Goal: Task Accomplishment & Management: Manage account settings

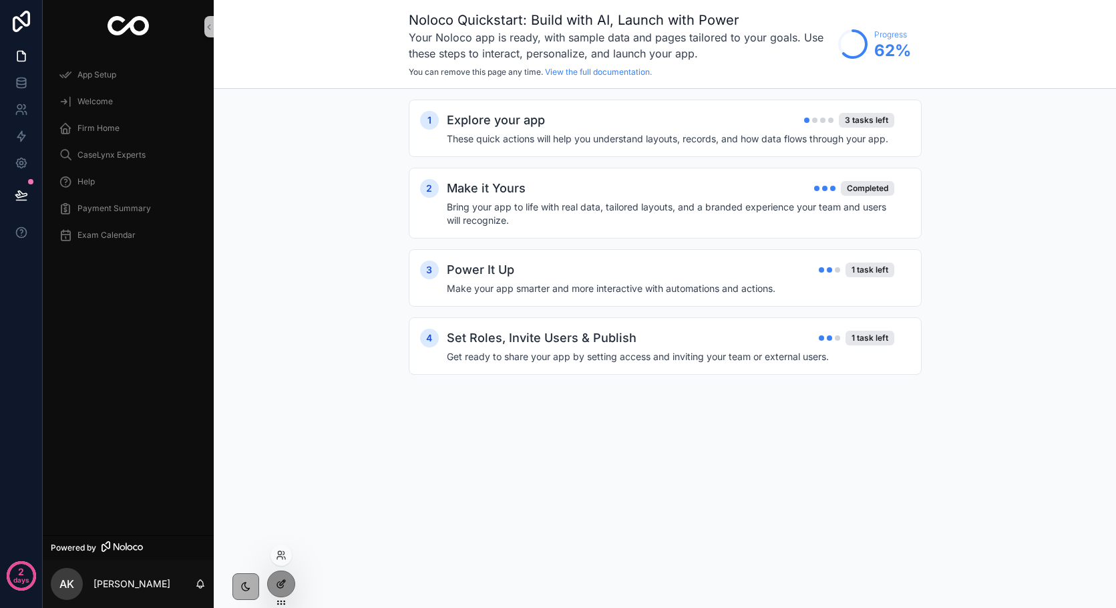
click at [270, 581] on div at bounding box center [281, 583] width 27 height 25
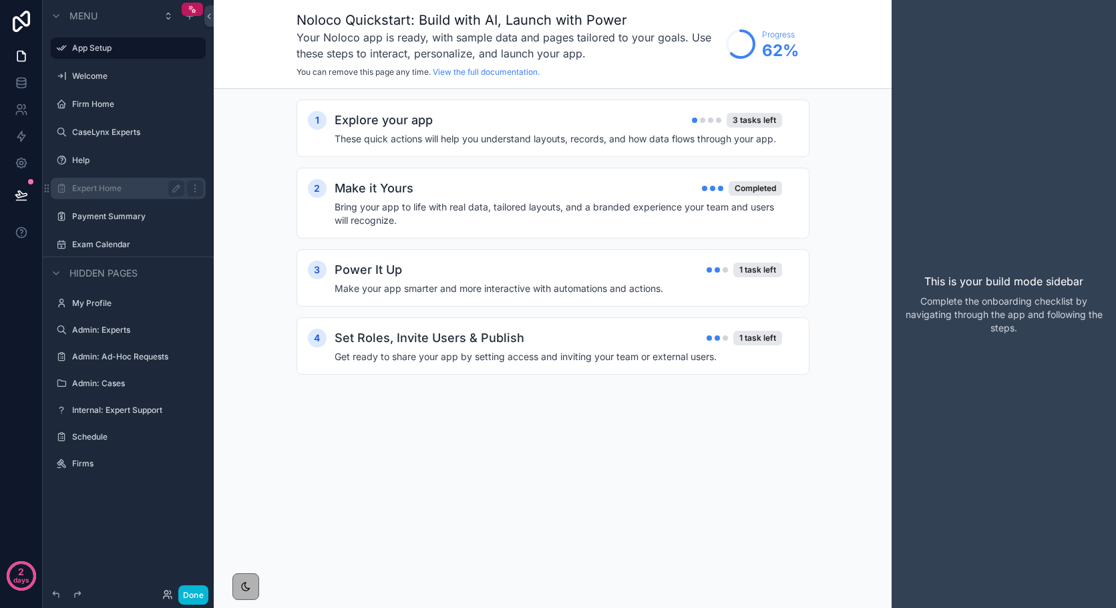
click at [92, 190] on label "Expert Home" at bounding box center [125, 188] width 107 height 11
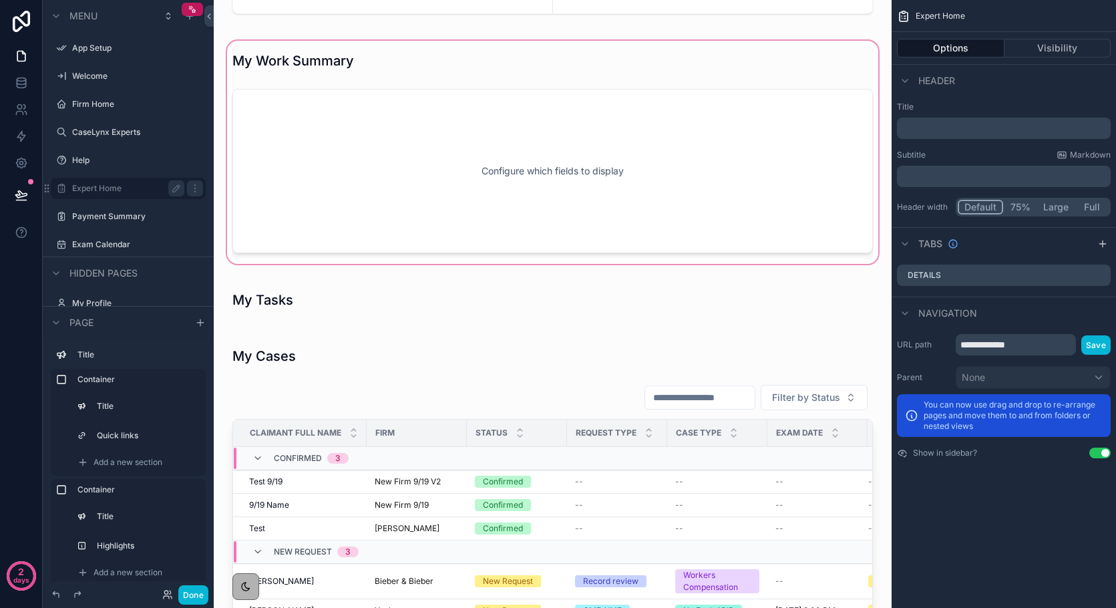
scroll to position [290, 0]
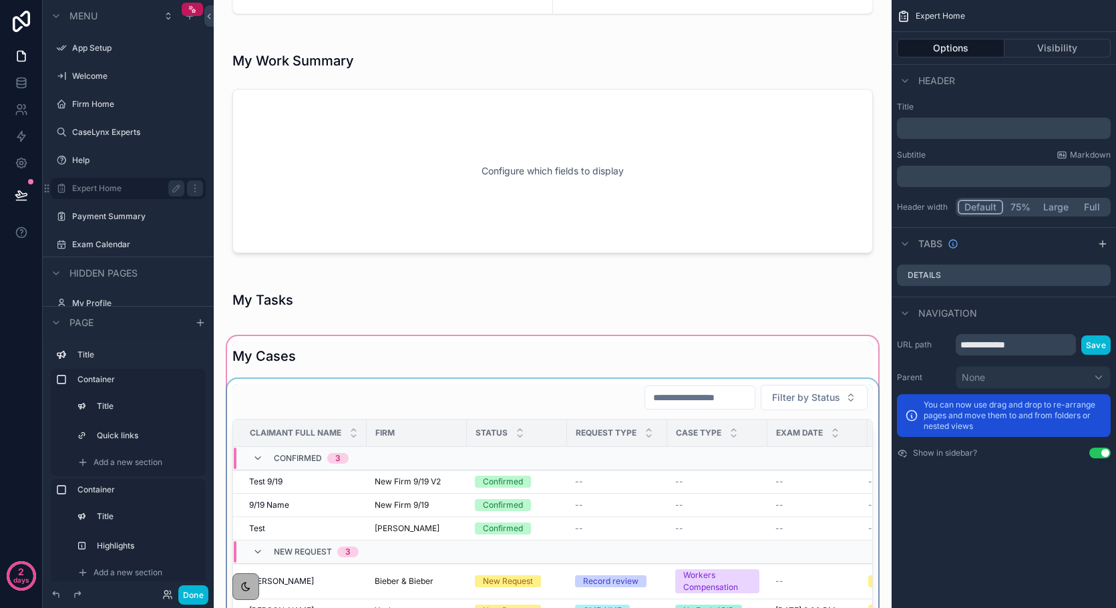
click at [407, 425] on div "Firm" at bounding box center [416, 432] width 99 height 21
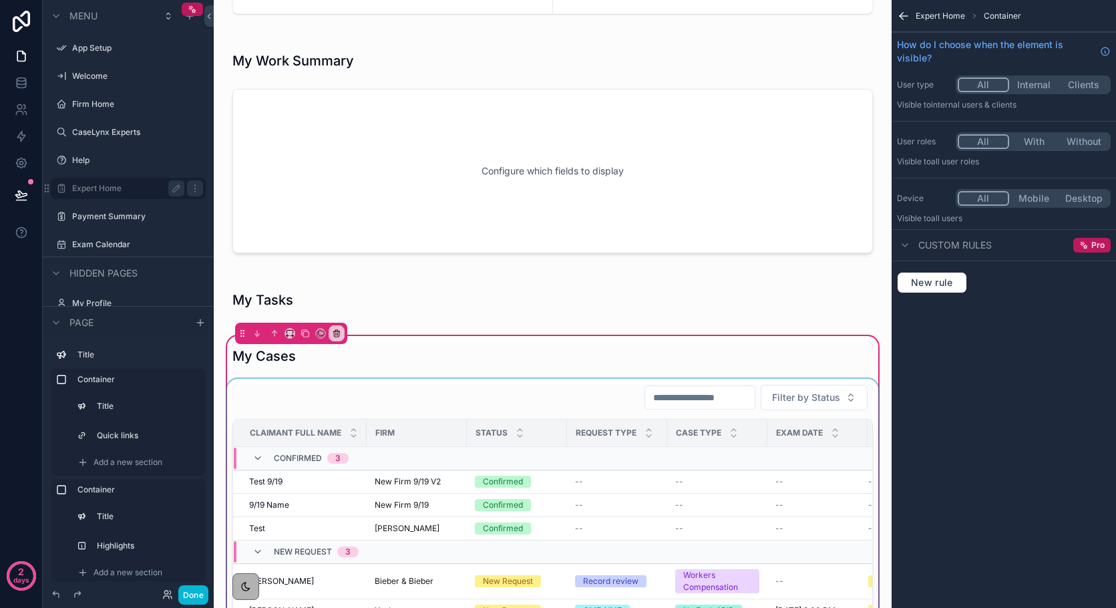
click at [750, 459] on td "scrollable content" at bounding box center [717, 458] width 100 height 23
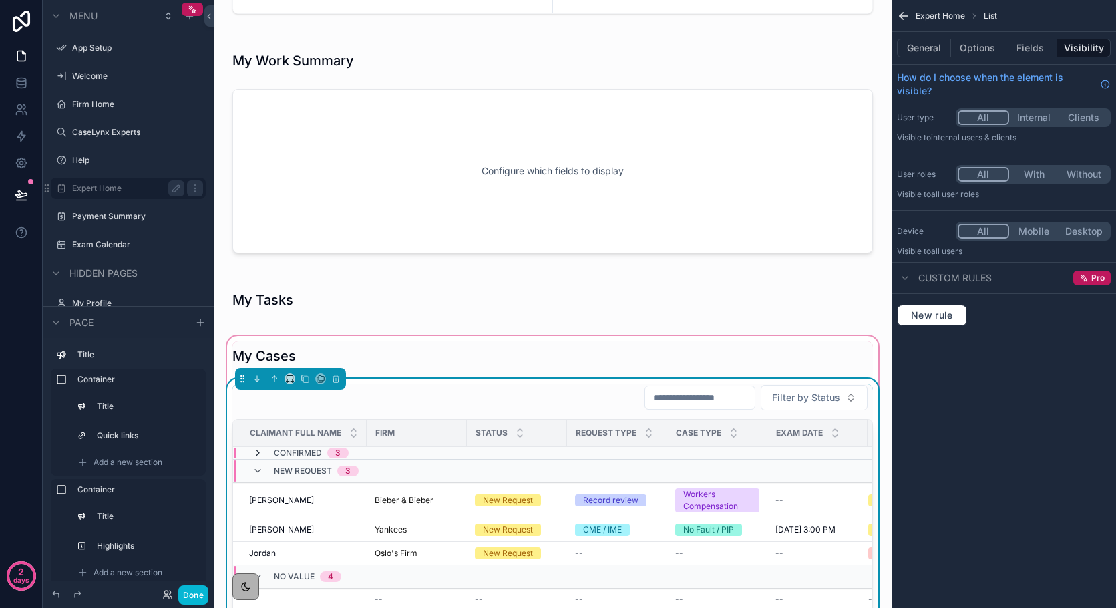
click at [260, 453] on icon "scrollable content" at bounding box center [257, 452] width 11 height 11
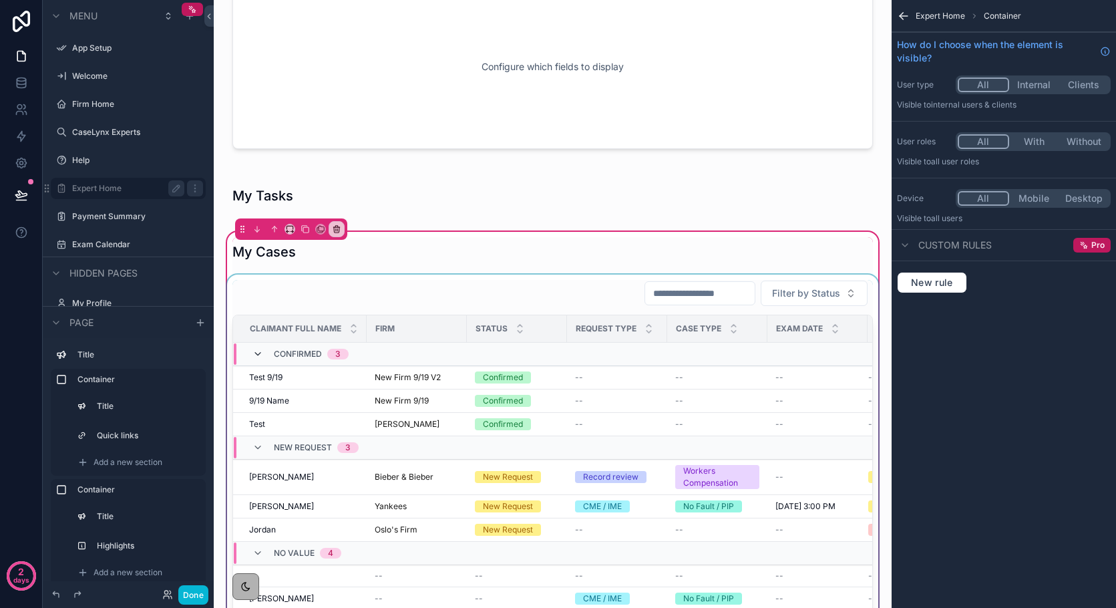
scroll to position [426, 0]
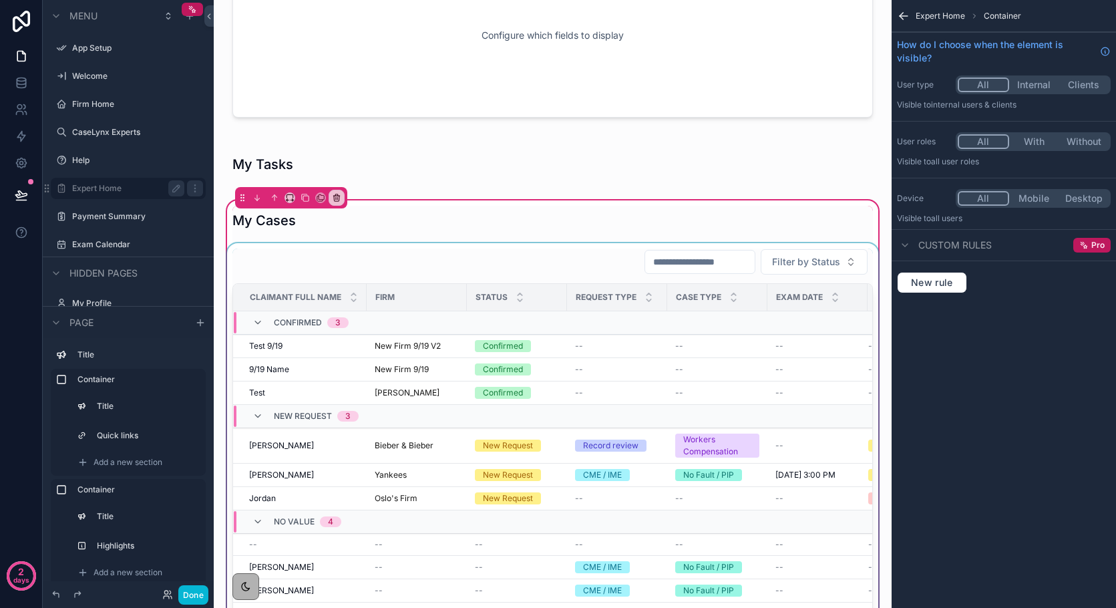
click at [577, 250] on div "scrollable content" at bounding box center [552, 453] width 656 height 420
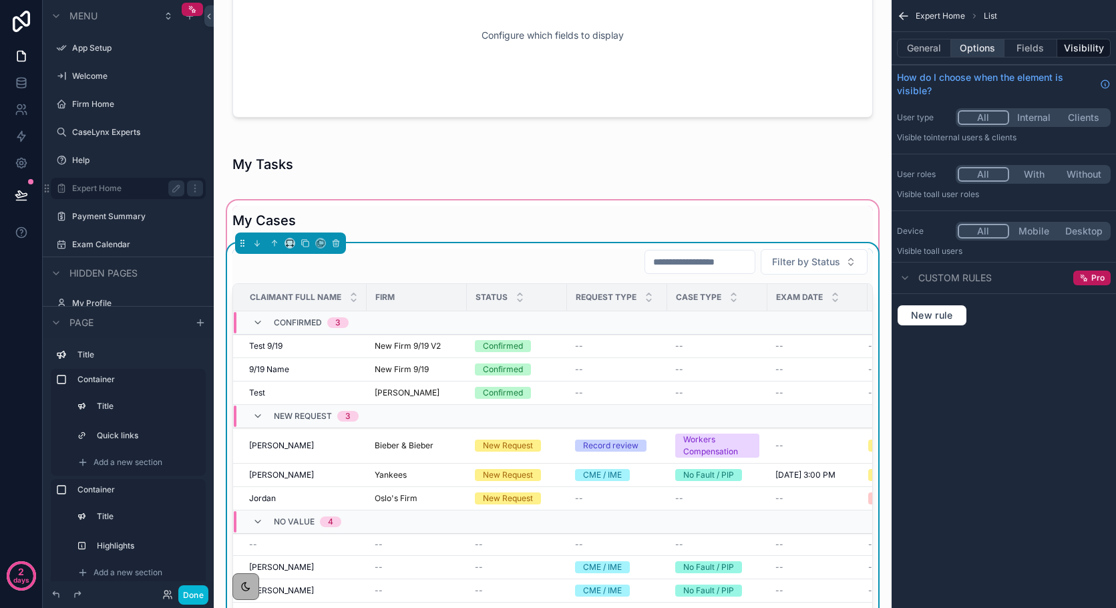
click at [965, 51] on button "Options" at bounding box center [977, 48] width 53 height 19
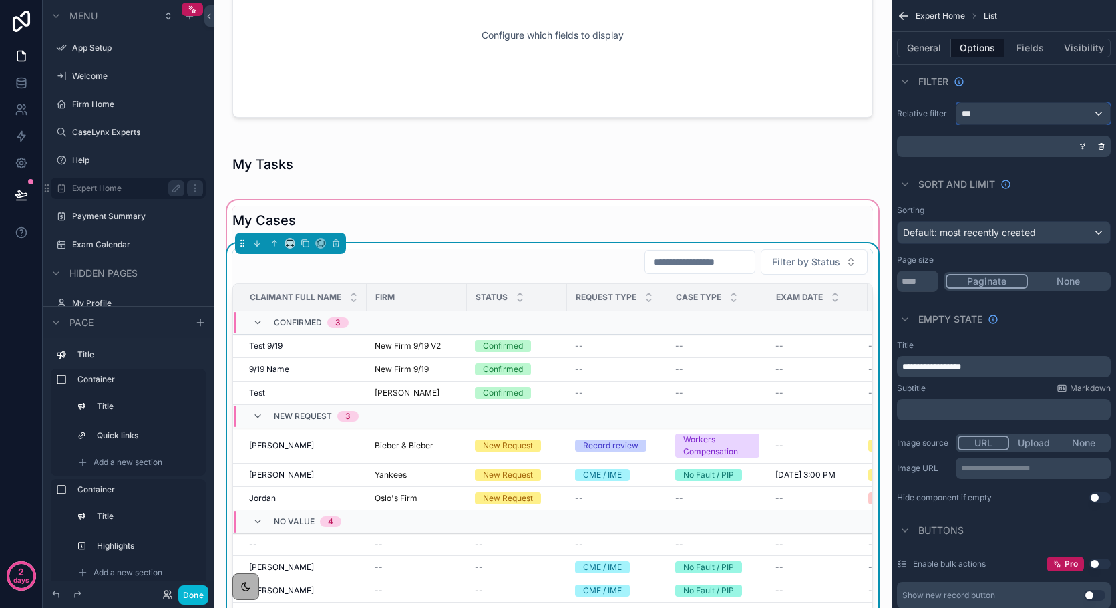
click at [973, 120] on div "***" at bounding box center [1033, 113] width 154 height 21
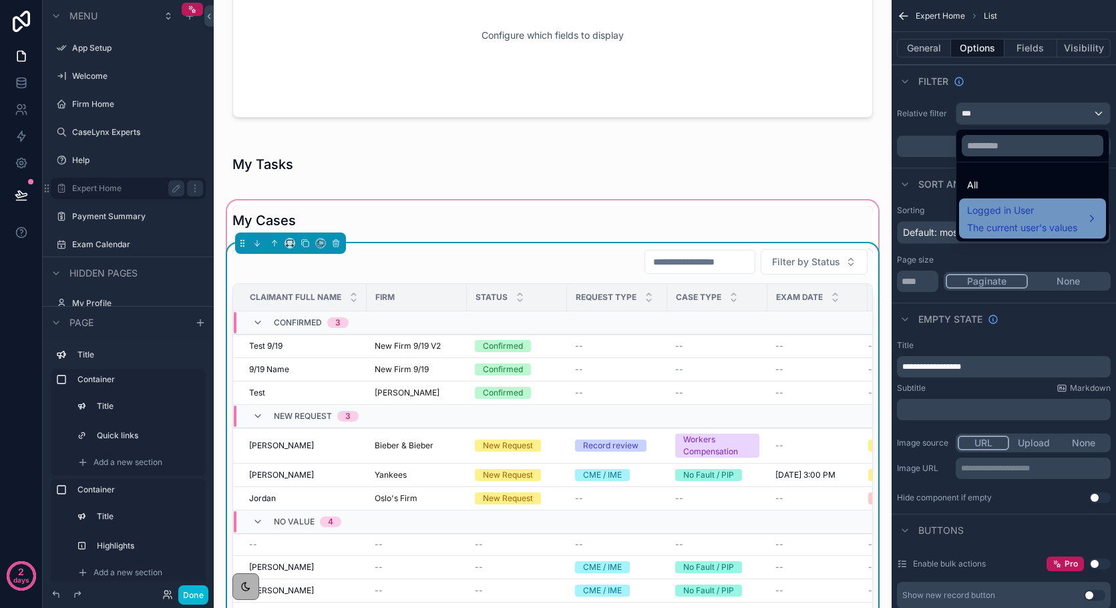
click at [1093, 213] on div "Logged in User The current user's values" at bounding box center [1032, 218] width 131 height 32
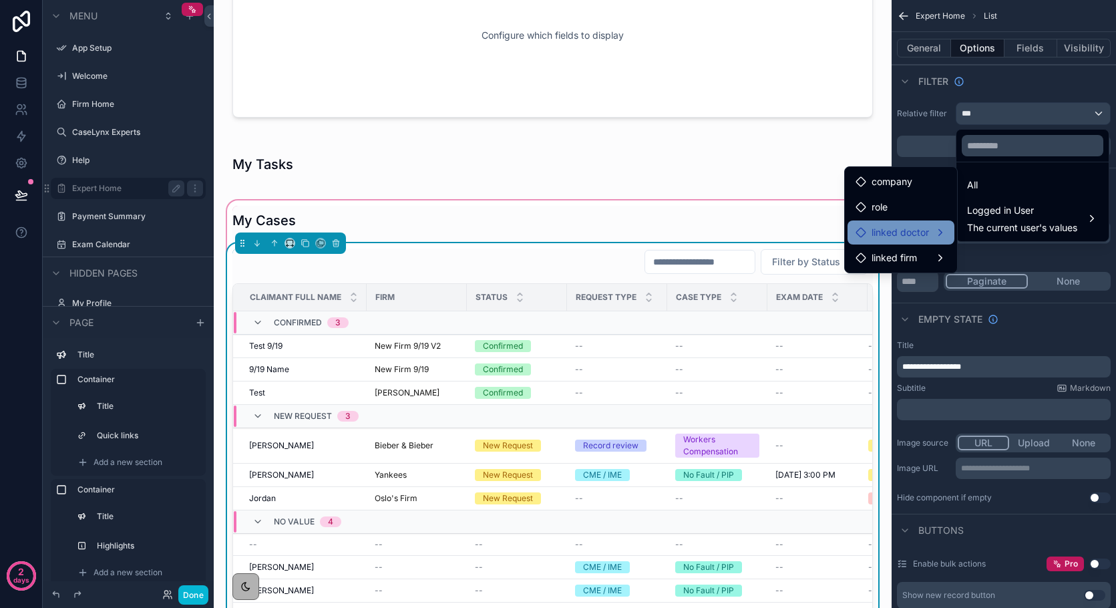
click at [933, 238] on div "linked doctor" at bounding box center [900, 232] width 91 height 16
click at [989, 79] on div "scrollable content" at bounding box center [558, 304] width 1116 height 608
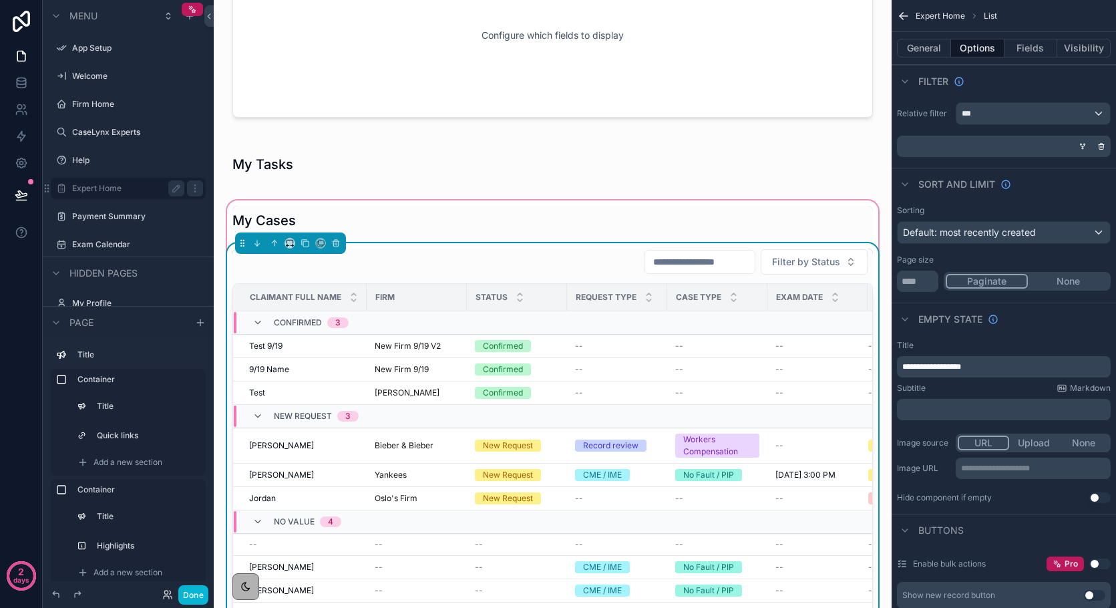
click at [985, 144] on div "scrollable content" at bounding box center [1001, 146] width 214 height 21
click at [1063, 148] on div "scrollable content" at bounding box center [1001, 146] width 214 height 21
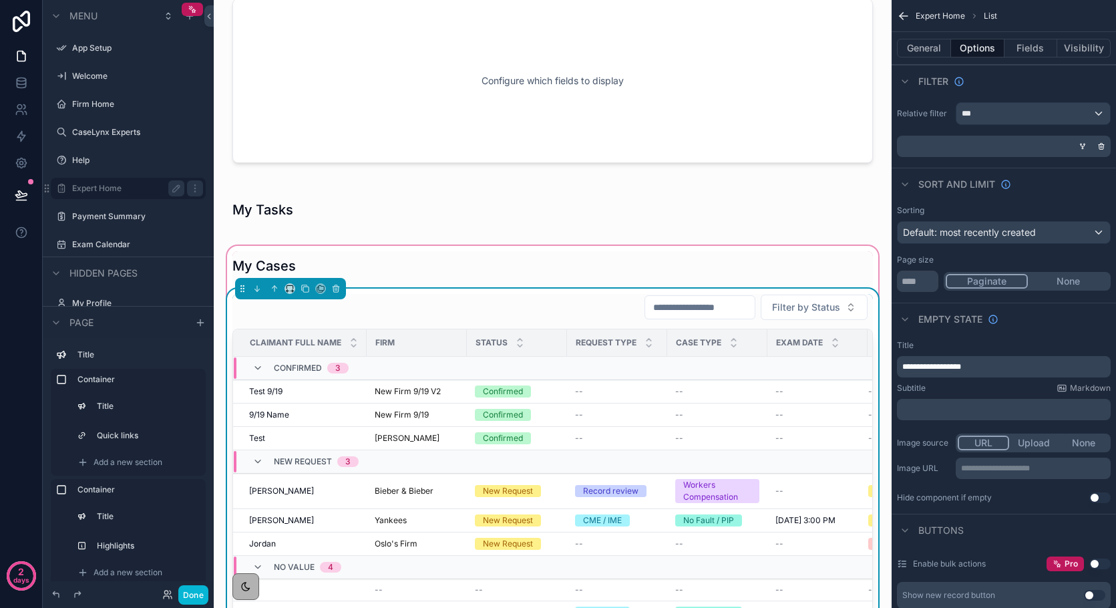
scroll to position [368, 0]
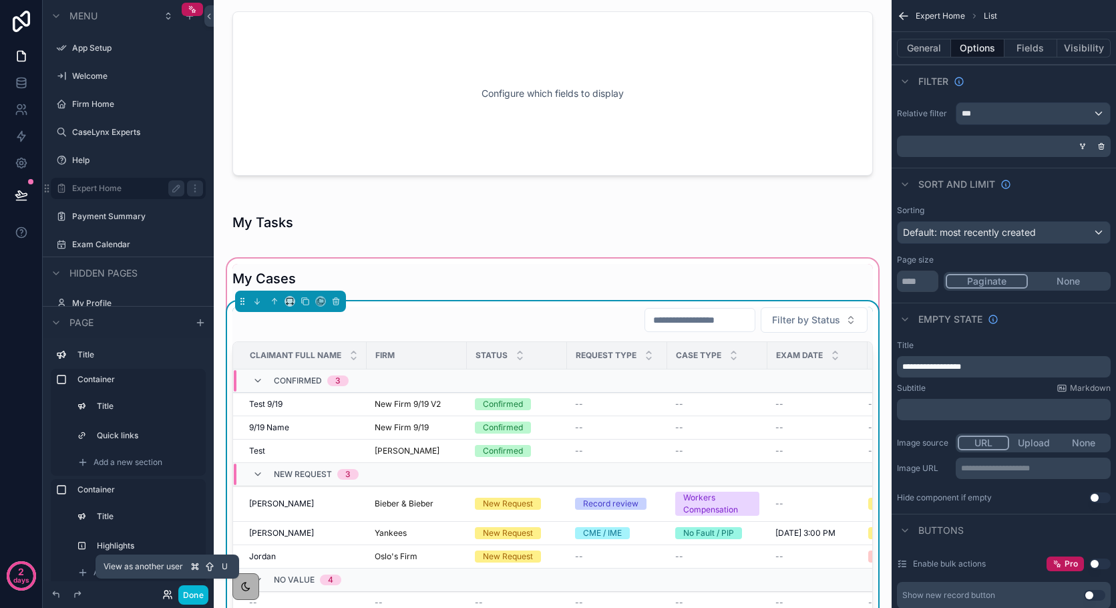
click at [164, 591] on icon at bounding box center [165, 591] width 3 height 3
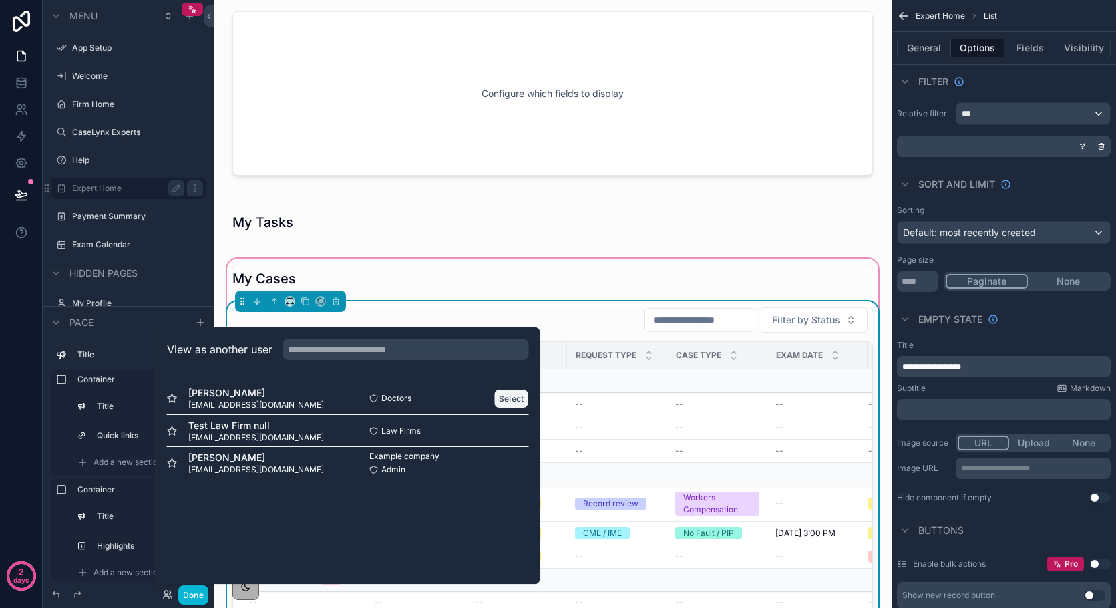
click at [508, 399] on button "Select" at bounding box center [511, 398] width 35 height 19
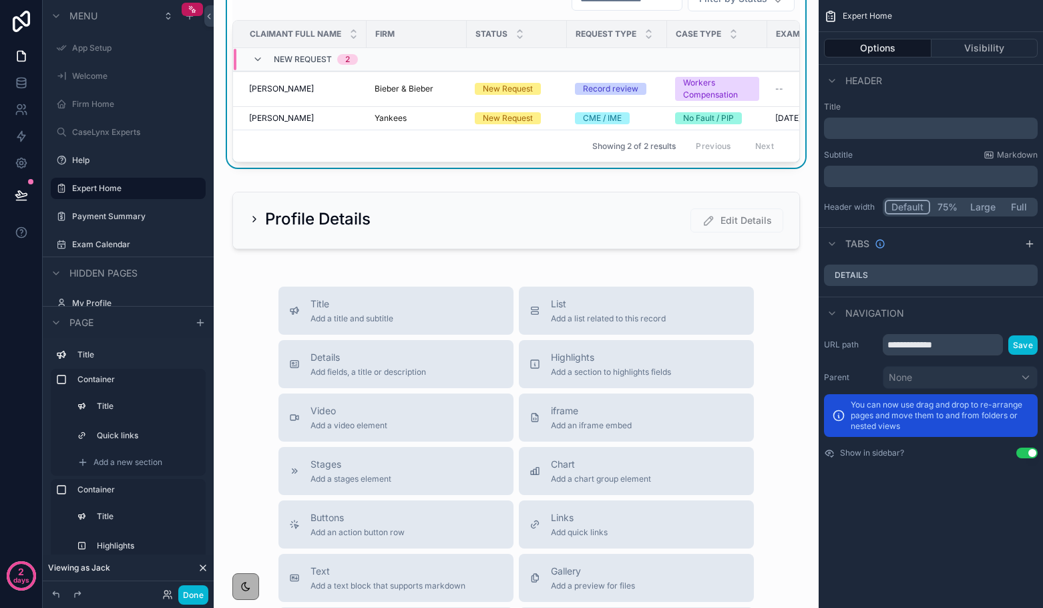
scroll to position [768, 0]
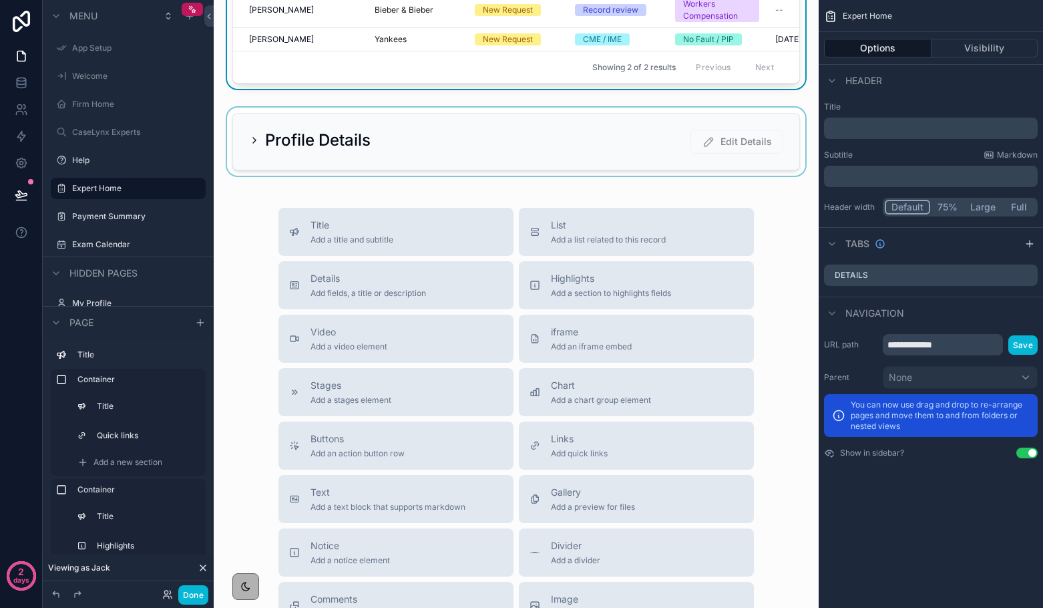
click at [252, 144] on div "scrollable content" at bounding box center [515, 141] width 583 height 68
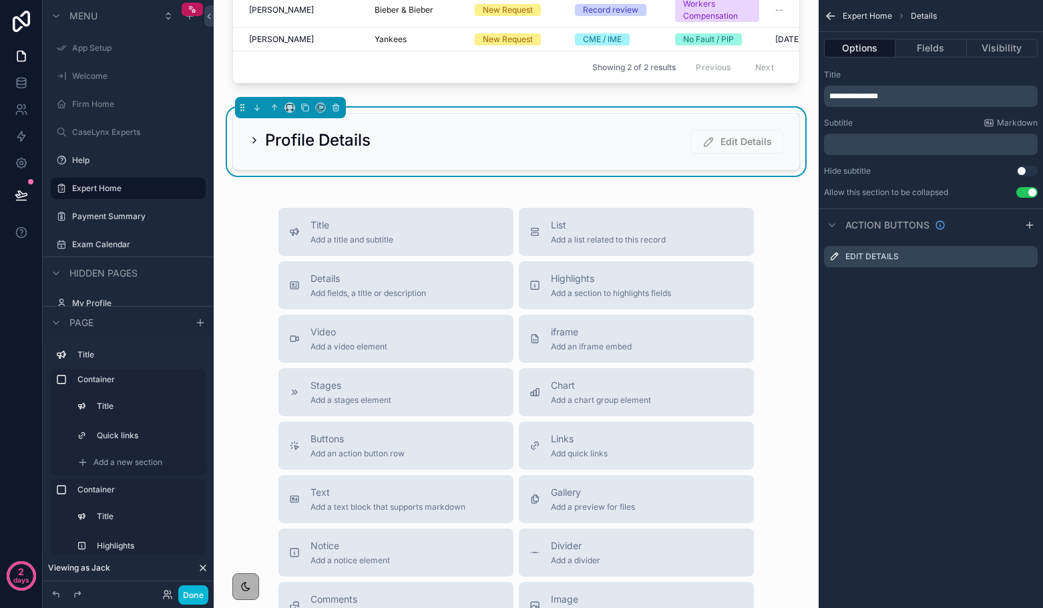
click at [250, 137] on icon "scrollable content" at bounding box center [254, 140] width 11 height 11
click at [257, 140] on icon "scrollable content" at bounding box center [254, 140] width 11 height 11
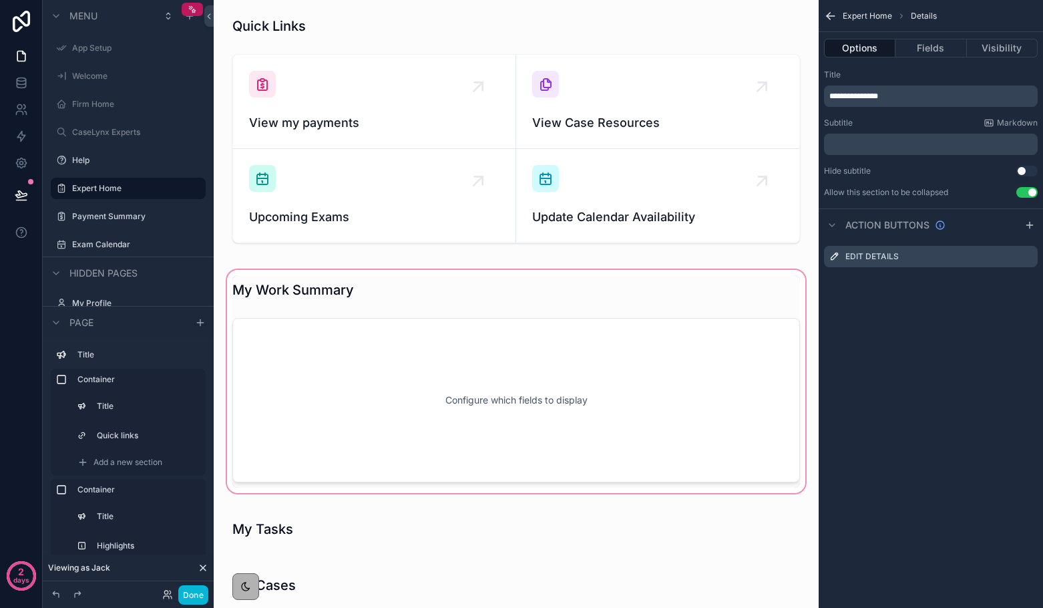
scroll to position [0, 0]
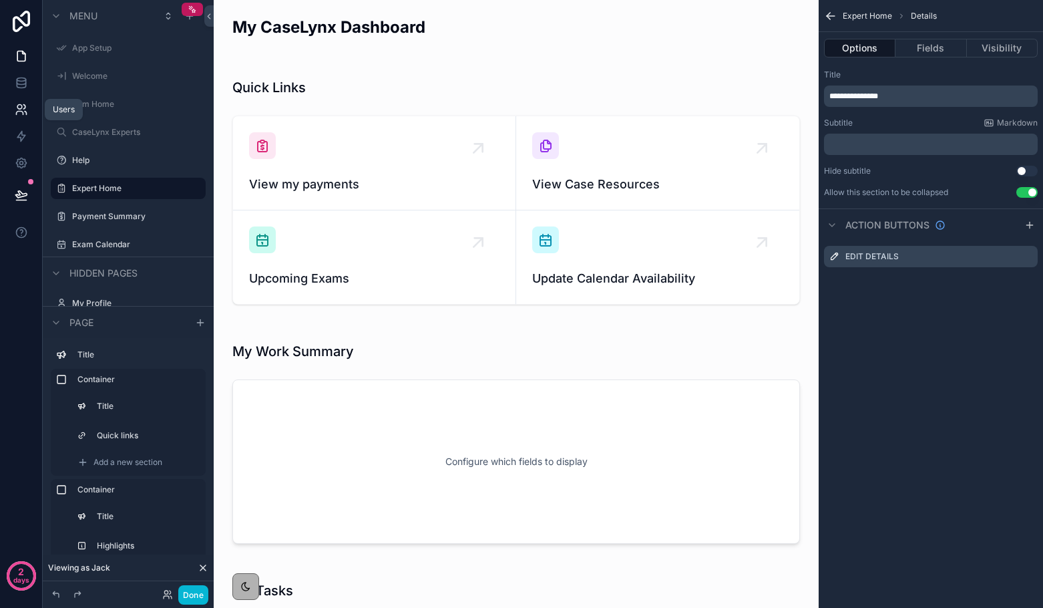
click at [18, 108] on icon at bounding box center [19, 107] width 5 height 5
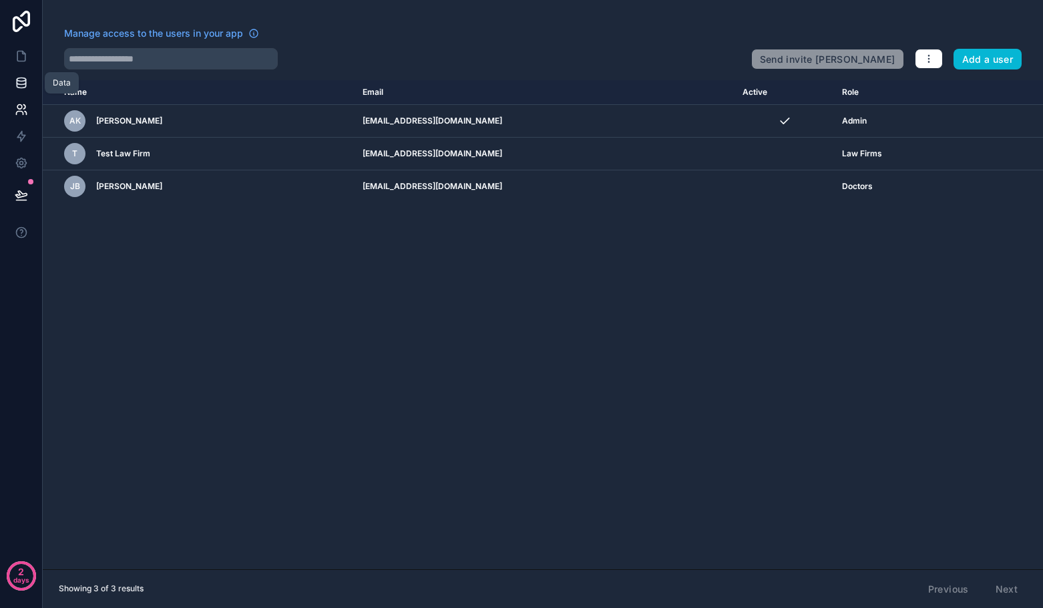
click at [16, 90] on link at bounding box center [21, 82] width 42 height 27
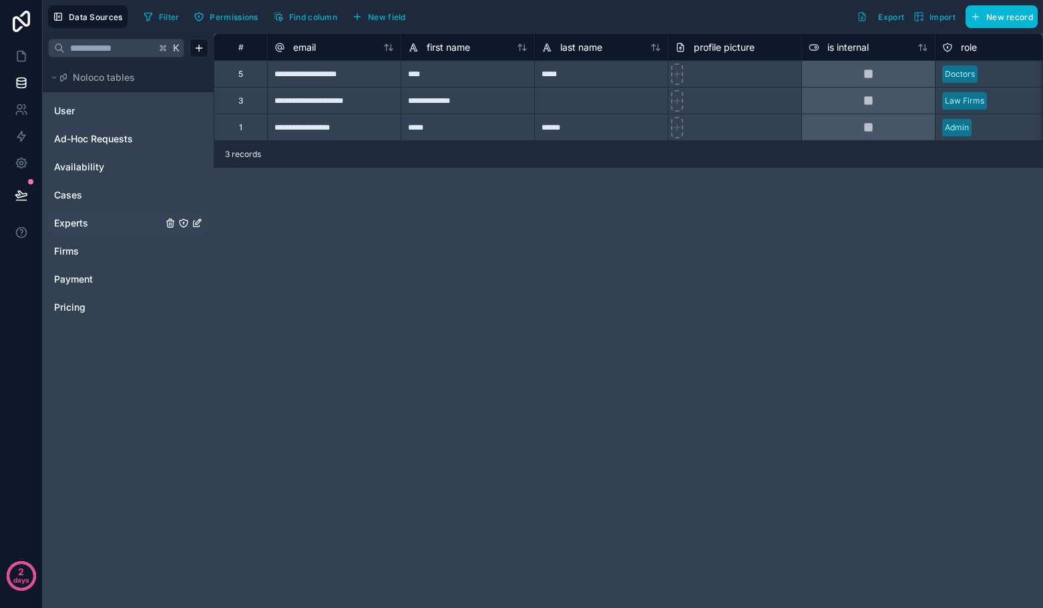
click at [95, 218] on link "Experts" at bounding box center [108, 222] width 108 height 13
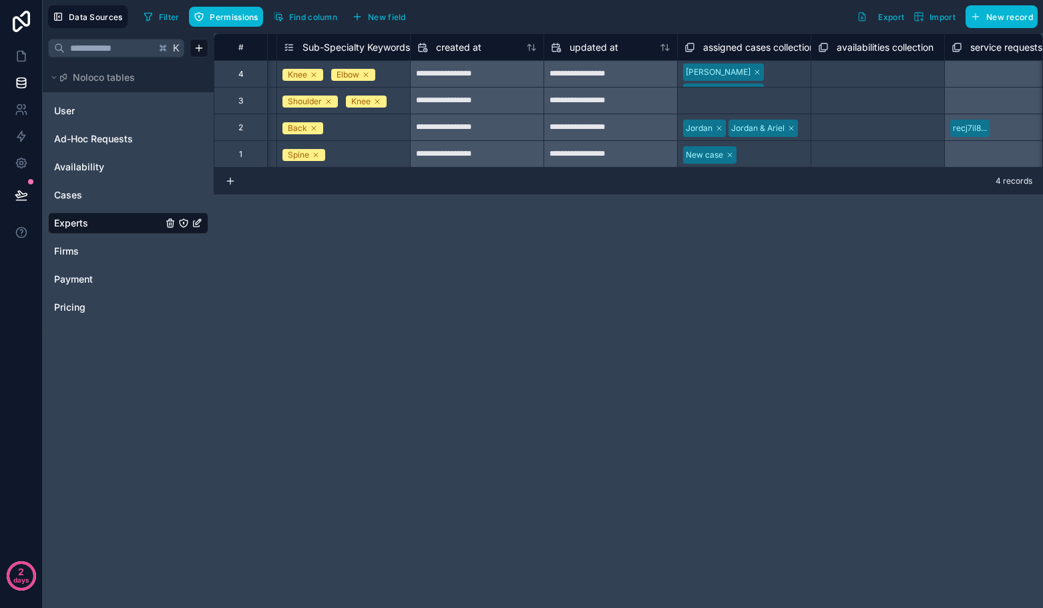
scroll to position [0, 1762]
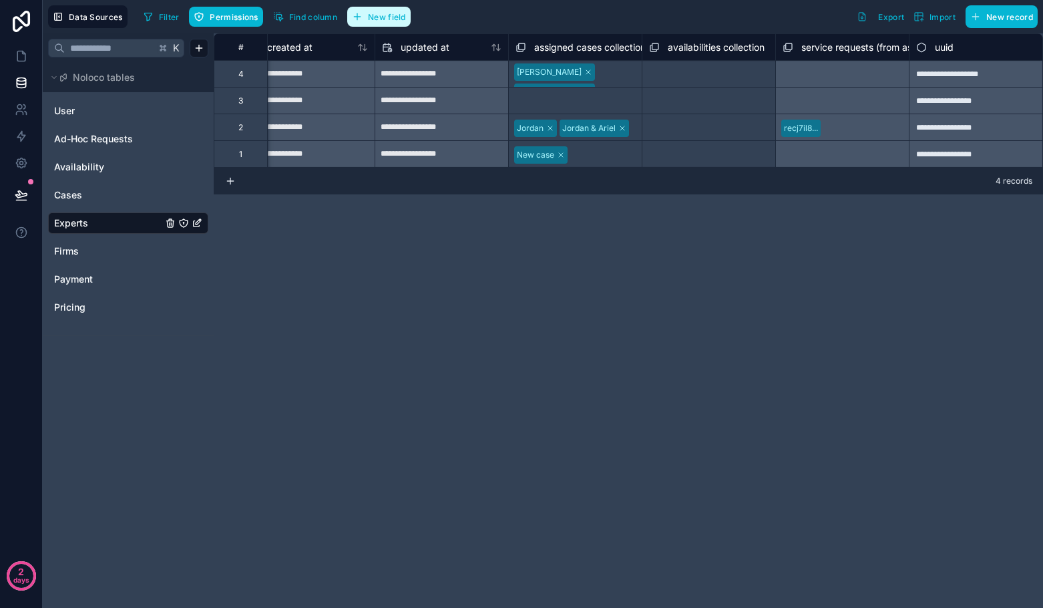
click at [373, 18] on span "New field" at bounding box center [387, 17] width 38 height 10
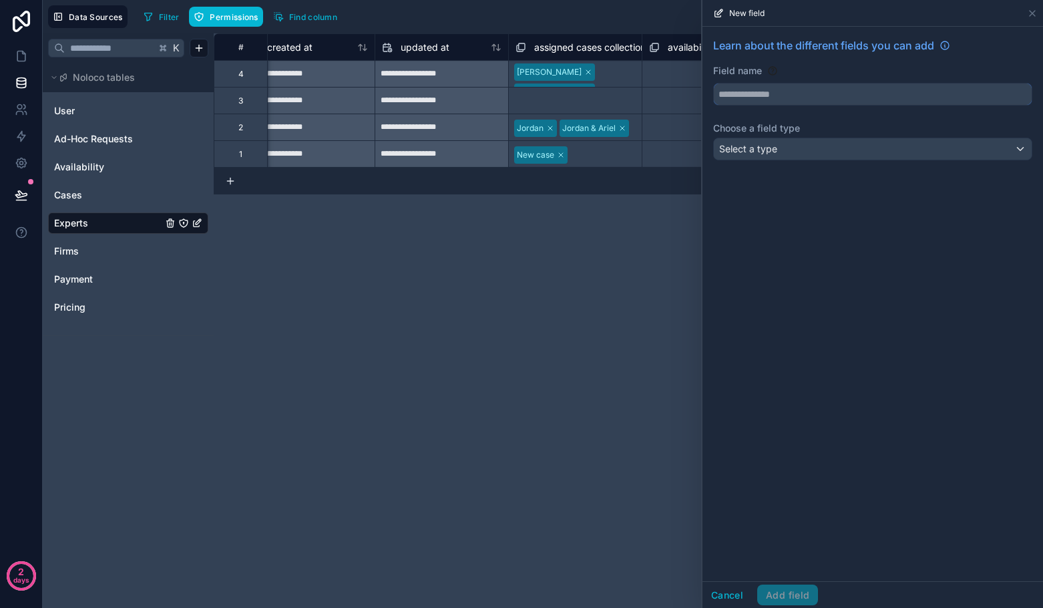
click at [766, 95] on input "text" at bounding box center [873, 93] width 318 height 21
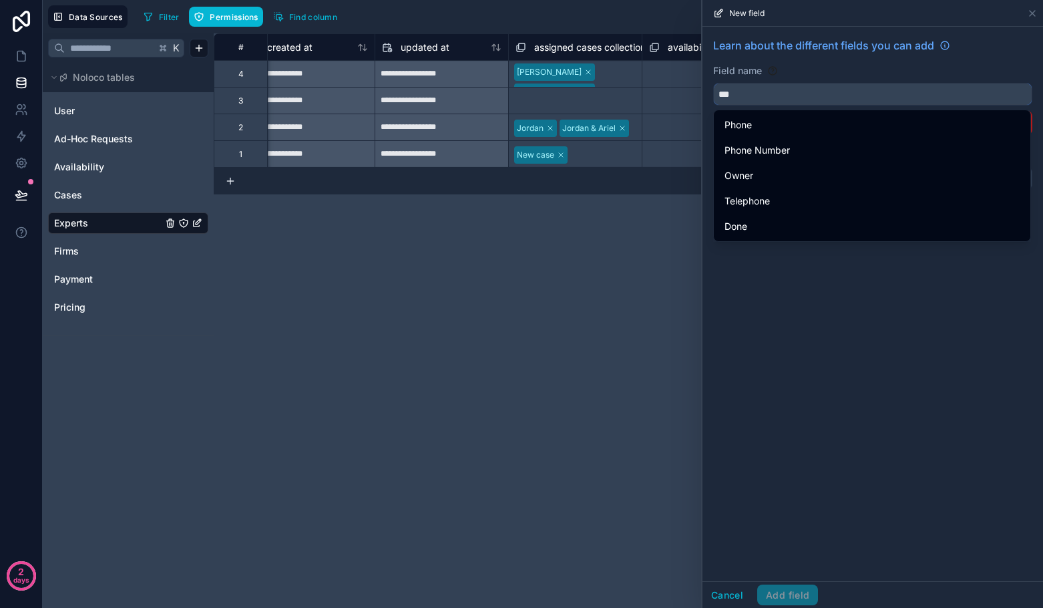
click at [713, 83] on button "**" at bounding box center [872, 94] width 319 height 23
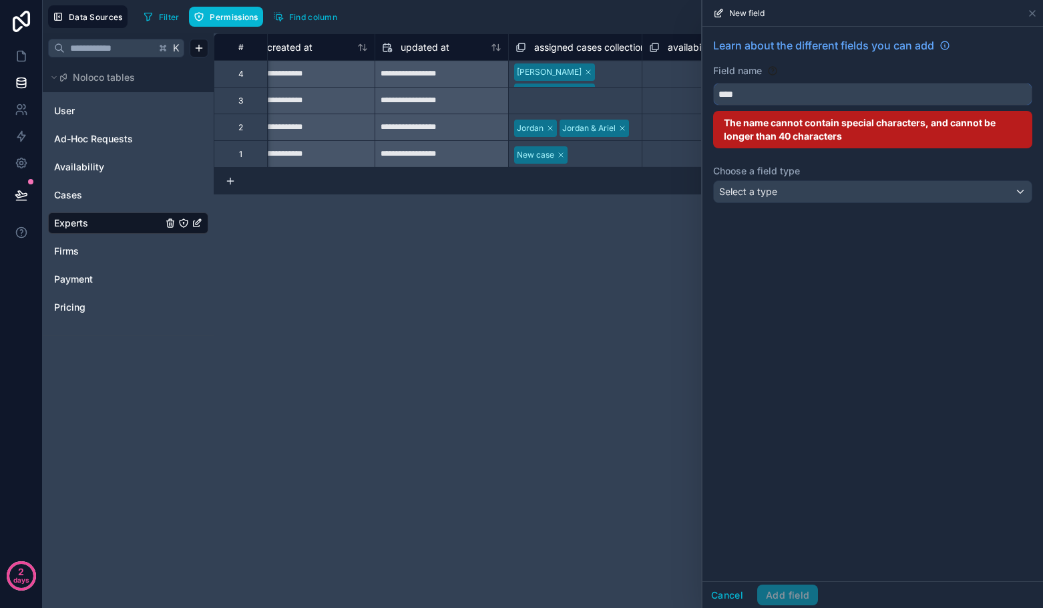
click at [713, 83] on button "***" at bounding box center [872, 94] width 319 height 23
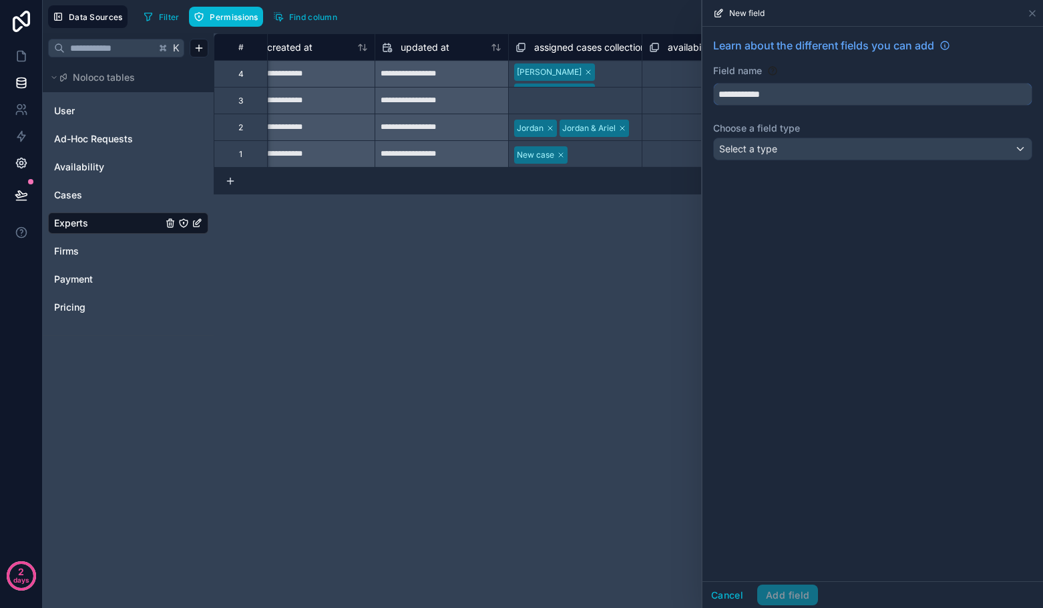
type input "**********"
click at [762, 156] on div "Select a type" at bounding box center [873, 148] width 318 height 21
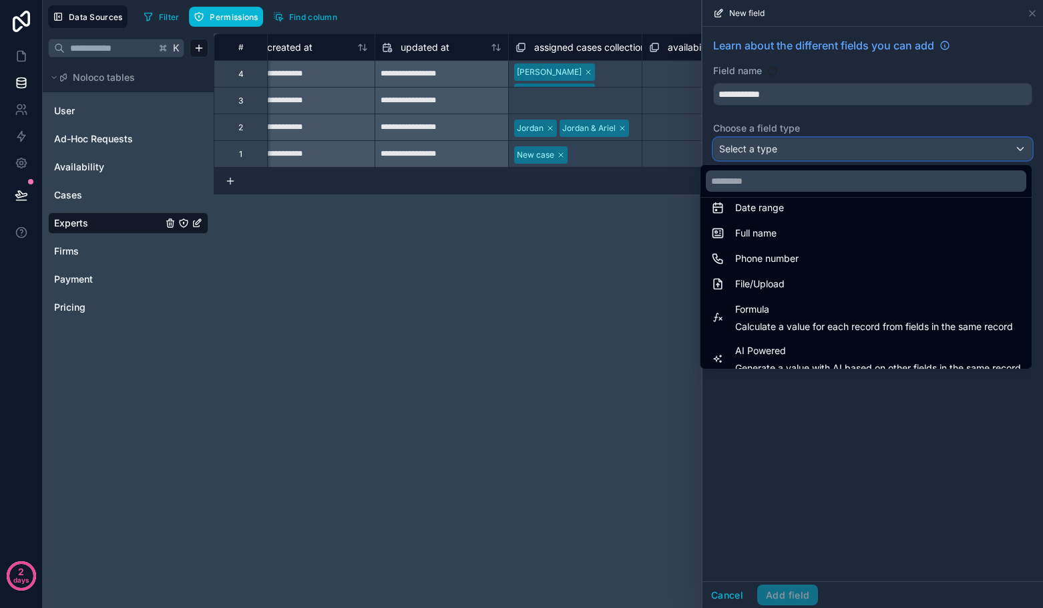
scroll to position [387, 0]
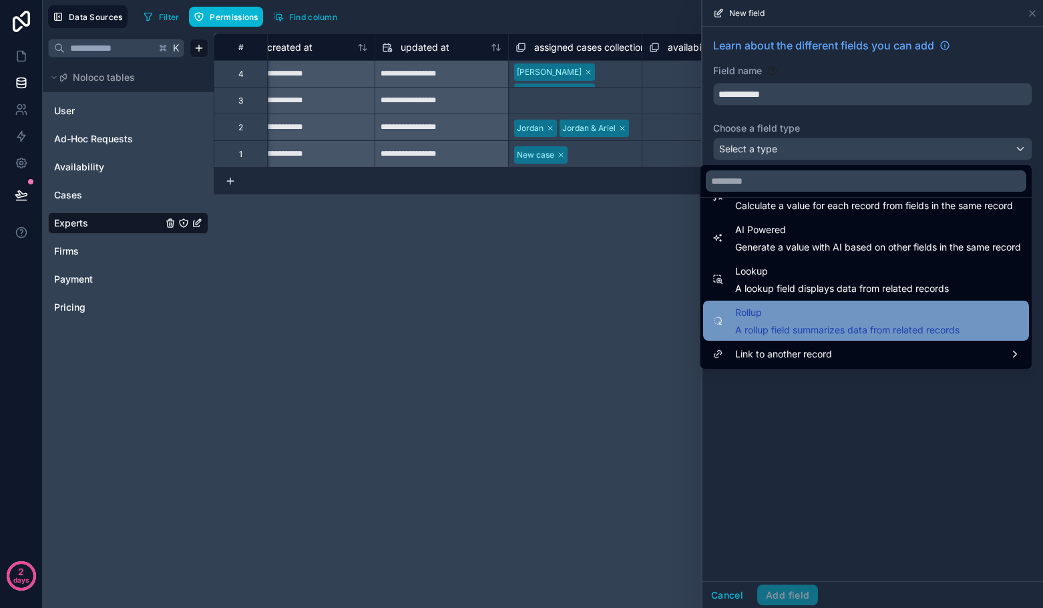
click at [788, 331] on span "A rollup field summarizes data from related records" at bounding box center [847, 329] width 224 height 13
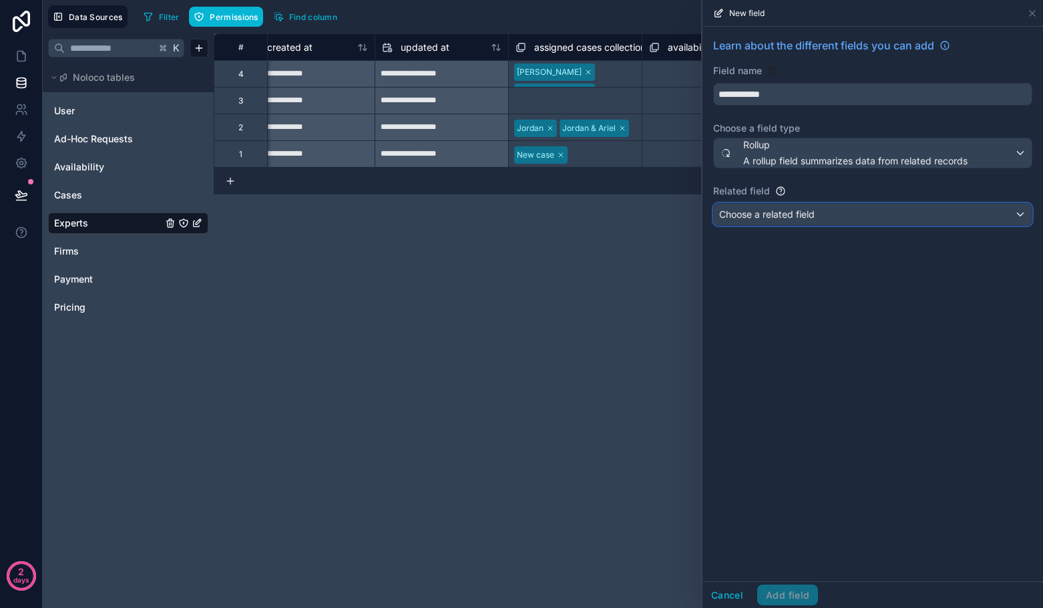
click at [761, 212] on span "Choose a related field" at bounding box center [766, 213] width 95 height 11
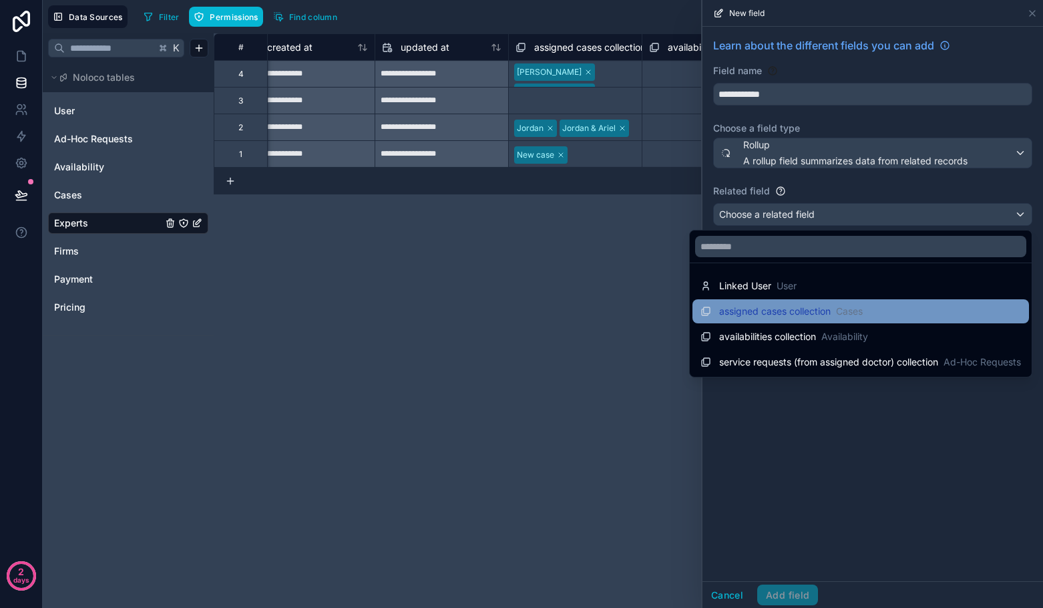
click at [784, 308] on span "assigned cases collection" at bounding box center [774, 310] width 111 height 13
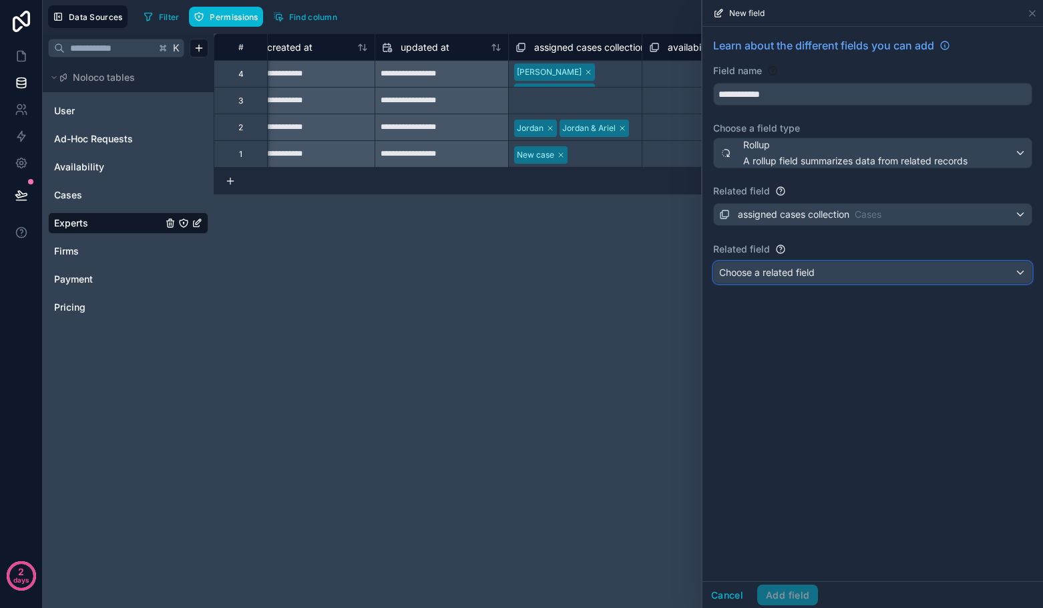
click at [776, 278] on span "Choose a related field" at bounding box center [766, 272] width 95 height 13
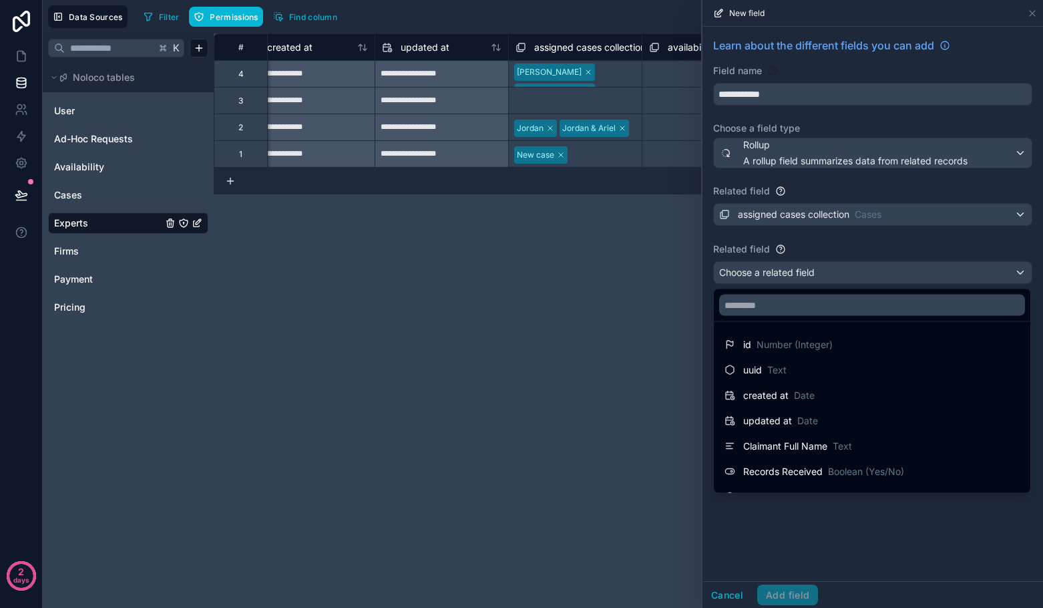
click at [800, 230] on div at bounding box center [872, 304] width 340 height 608
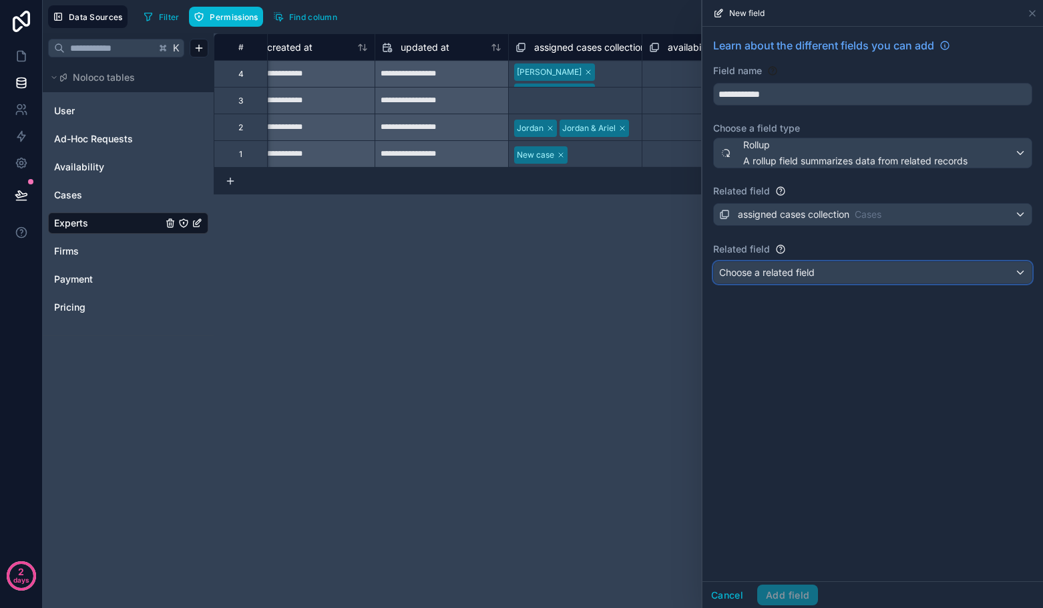
click at [785, 279] on div "Choose a related field" at bounding box center [873, 272] width 318 height 21
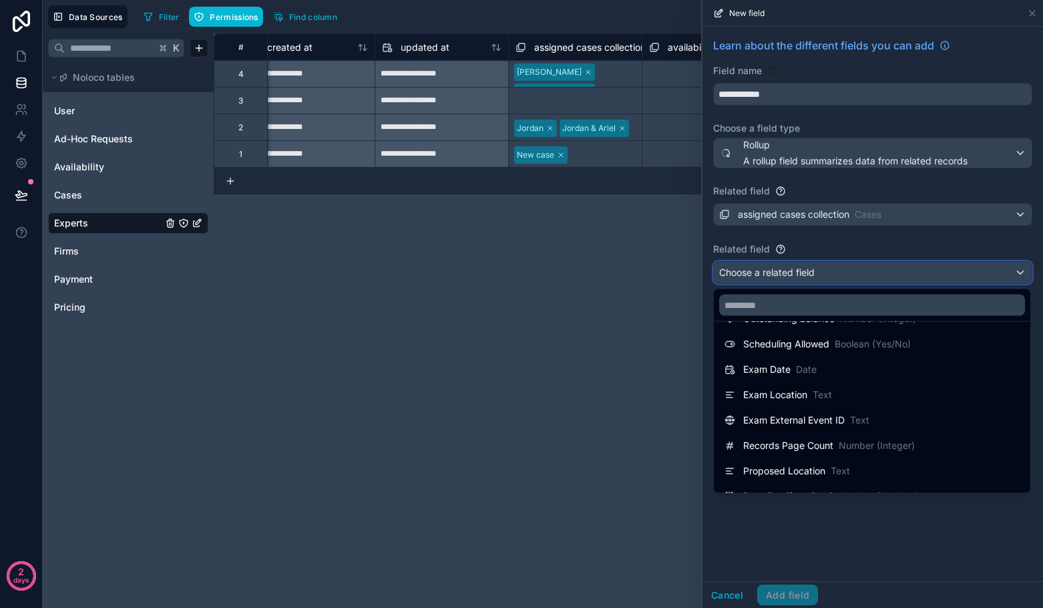
scroll to position [306, 0]
click at [766, 306] on input "text" at bounding box center [872, 304] width 306 height 21
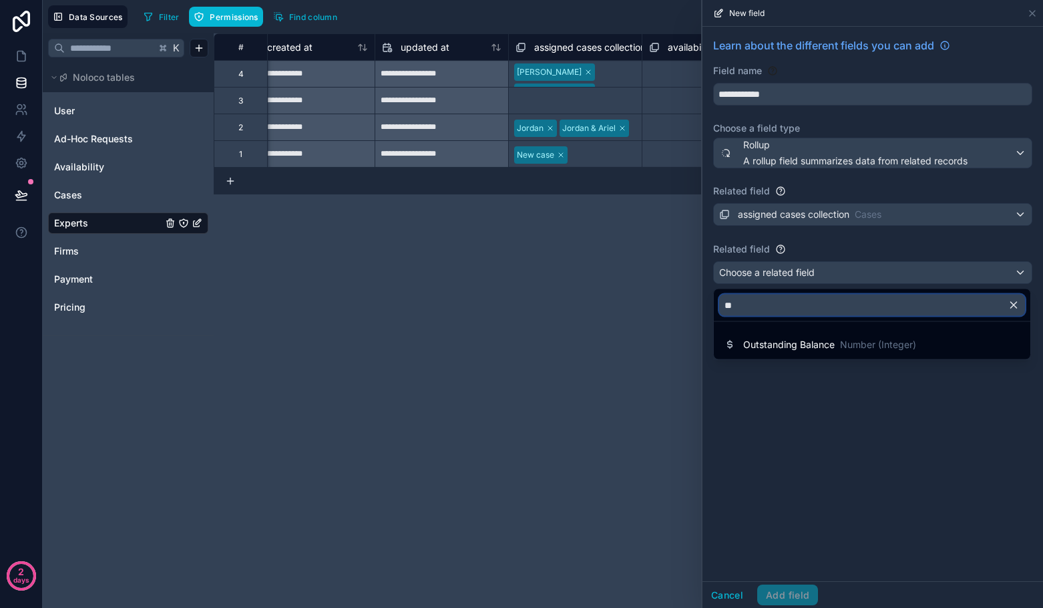
type input "*"
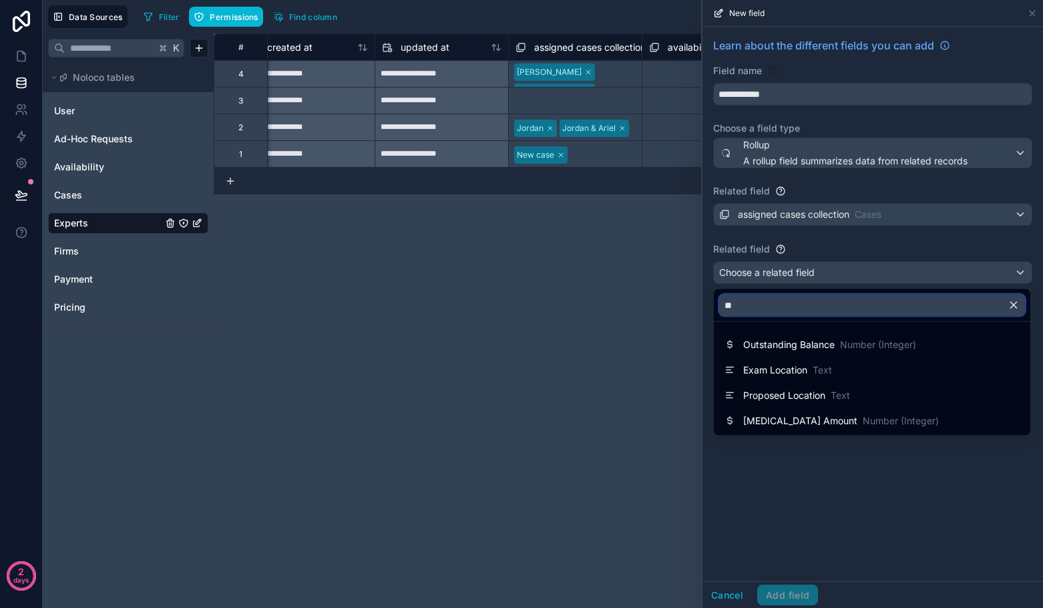
type input "*"
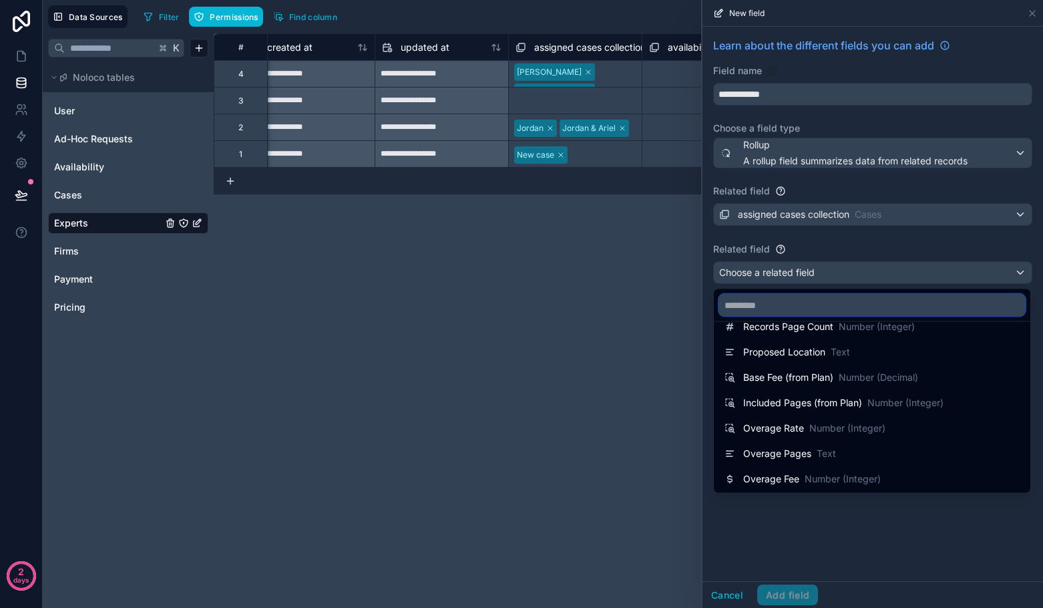
scroll to position [526, 0]
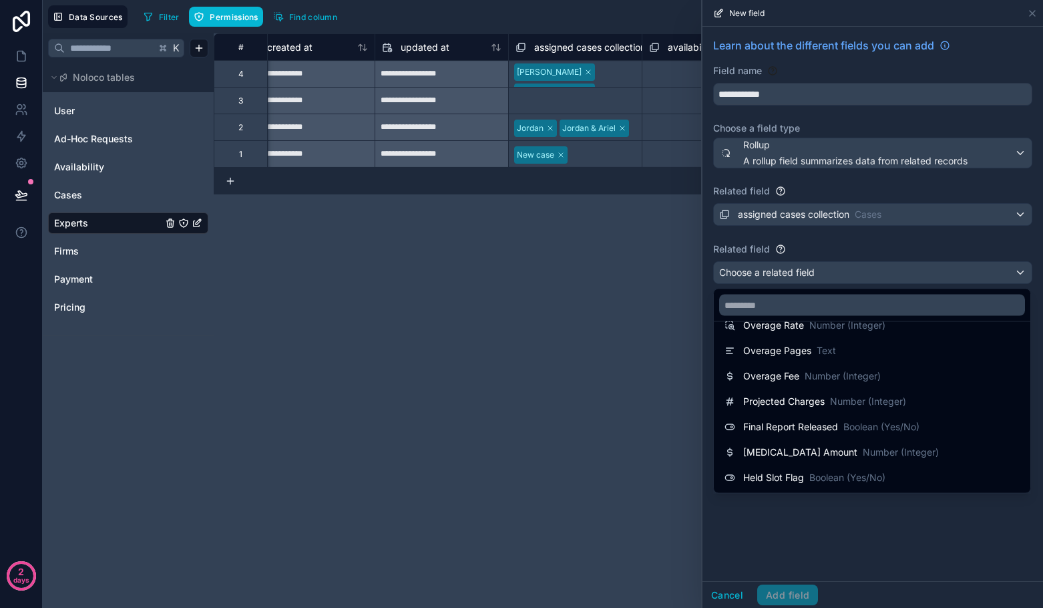
click at [768, 555] on div at bounding box center [872, 304] width 340 height 608
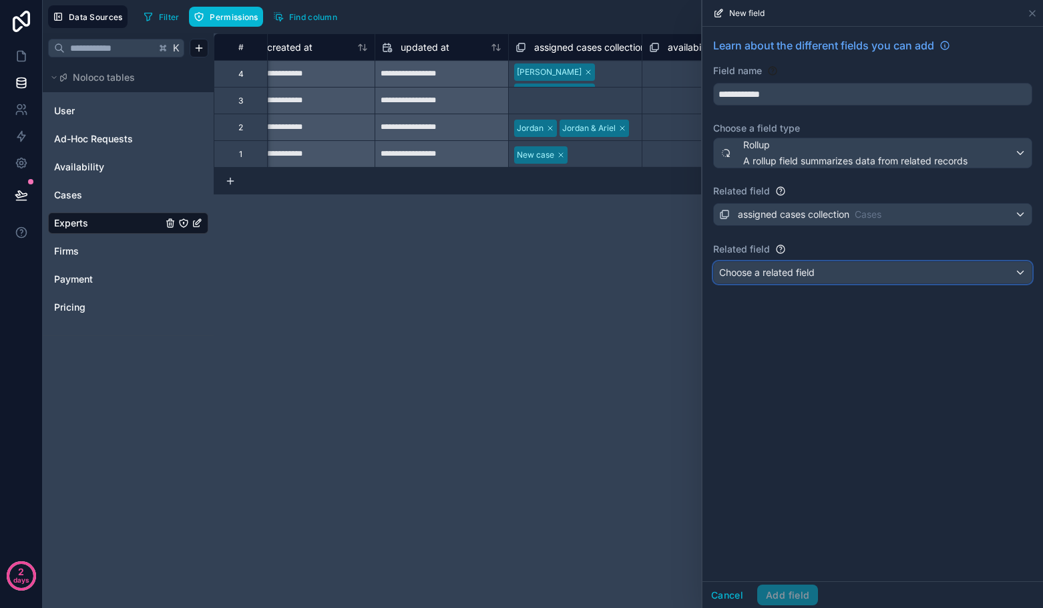
click at [775, 273] on span "Choose a related field" at bounding box center [766, 271] width 95 height 11
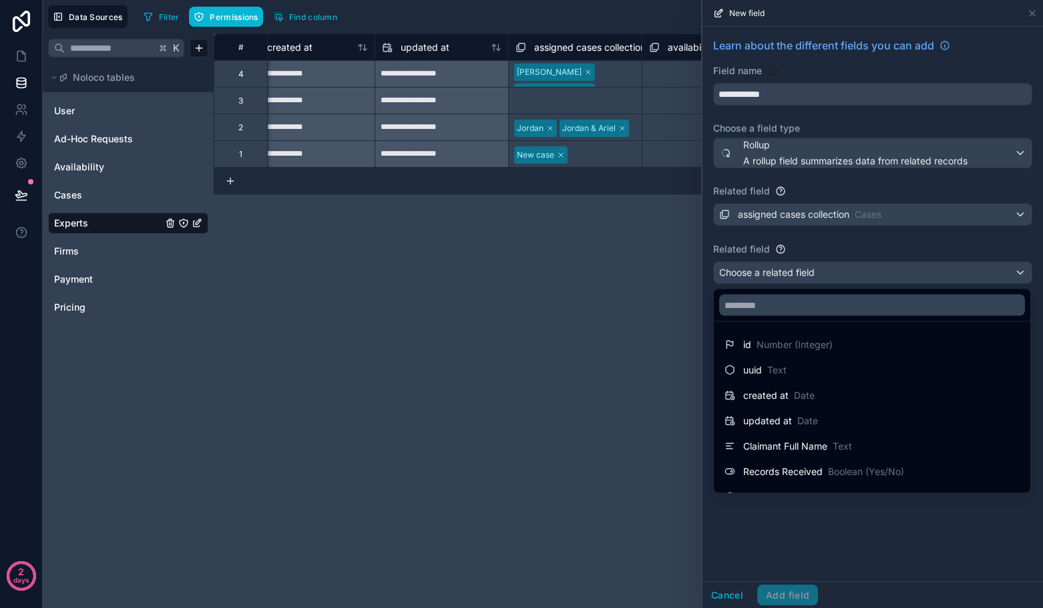
click at [756, 164] on div at bounding box center [872, 304] width 340 height 608
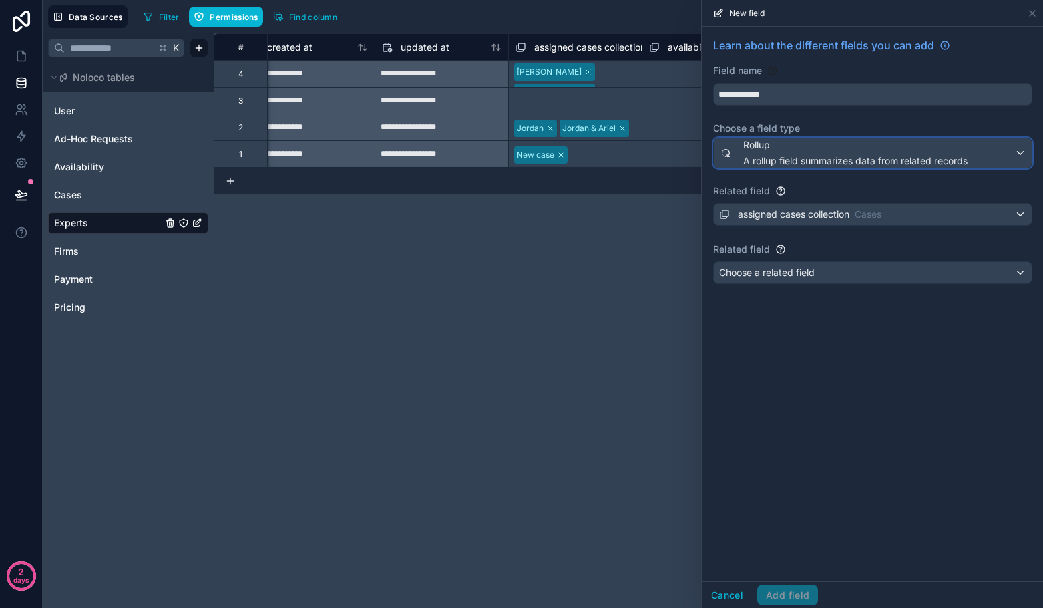
click at [756, 161] on span "A rollup field summarizes data from related records" at bounding box center [855, 160] width 224 height 13
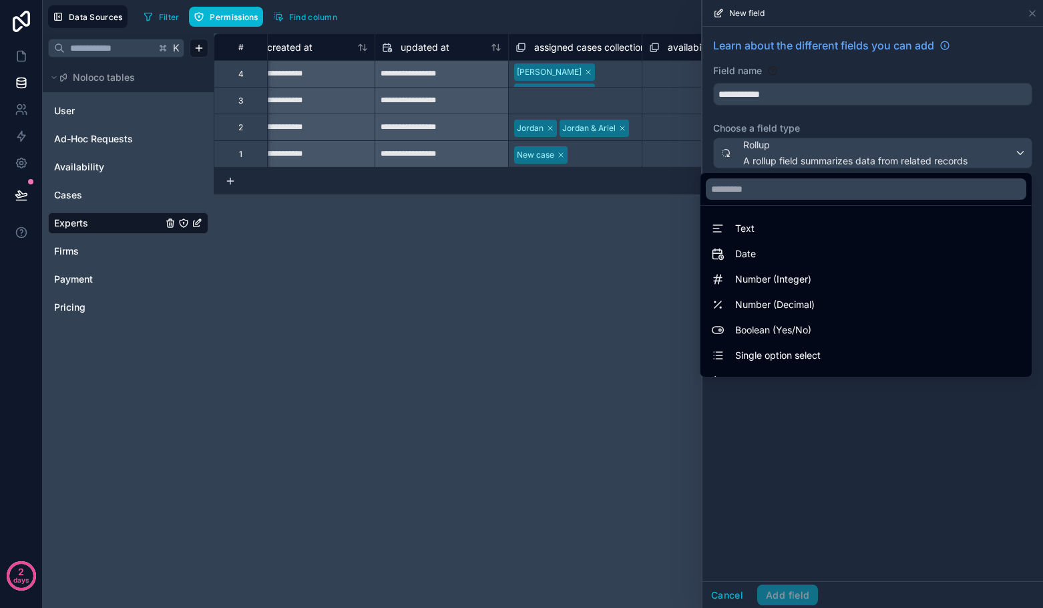
click at [859, 437] on div at bounding box center [872, 304] width 340 height 608
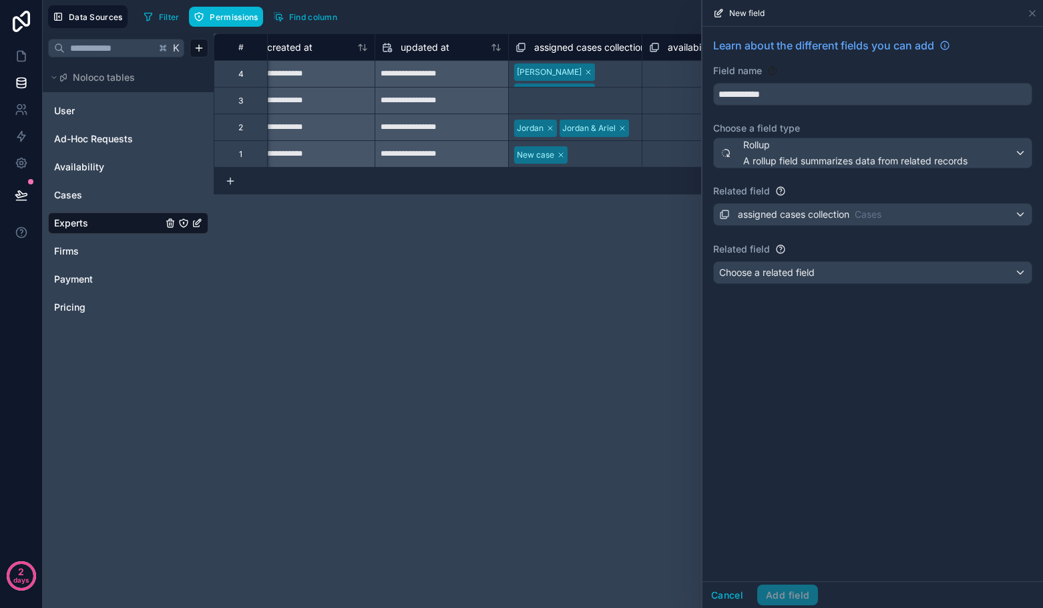
click at [762, 226] on div "assigned cases collection Cases" at bounding box center [872, 214] width 319 height 23
click at [777, 278] on span "Choose a related field" at bounding box center [766, 272] width 95 height 13
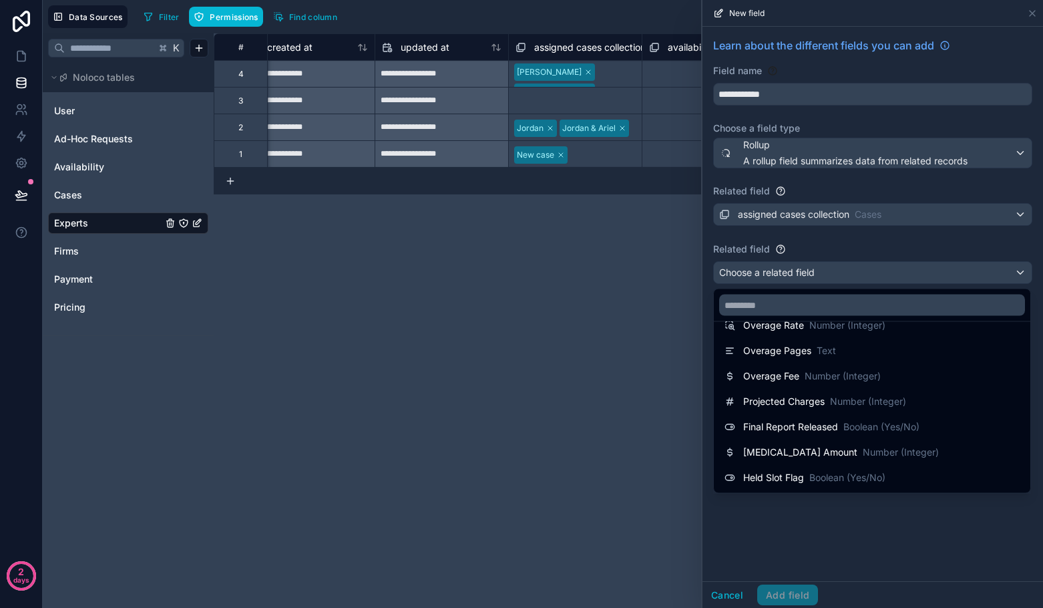
click at [792, 539] on div at bounding box center [872, 304] width 340 height 608
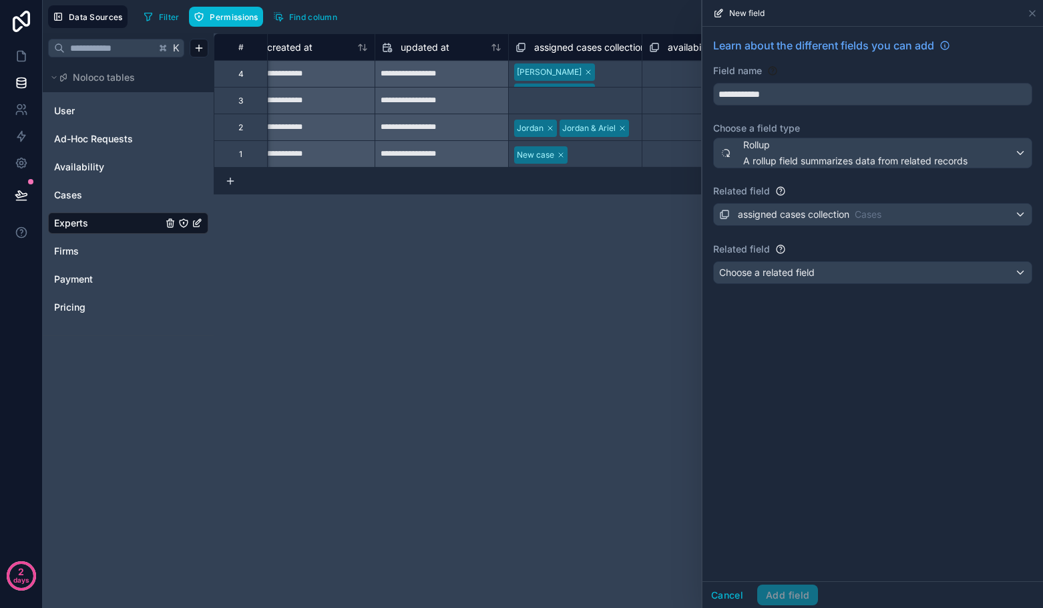
click at [789, 590] on div "Cancel Add field" at bounding box center [759, 594] width 115 height 21
click at [788, 600] on div "Cancel Add field" at bounding box center [759, 594] width 115 height 21
click at [770, 282] on div "Choose a related field" at bounding box center [873, 272] width 318 height 21
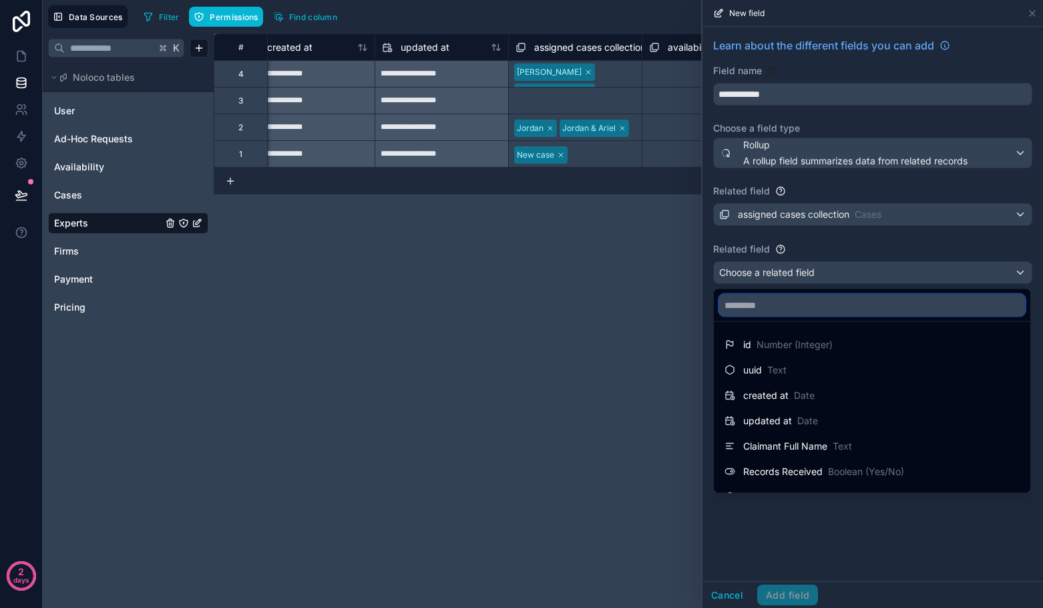
click at [762, 315] on input "text" at bounding box center [872, 304] width 306 height 21
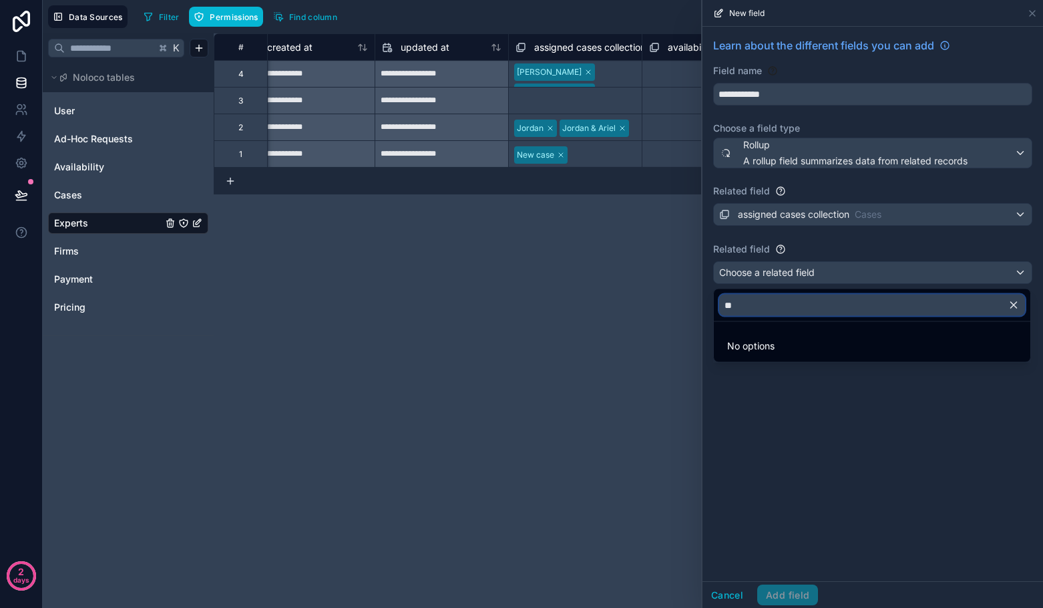
type input "*"
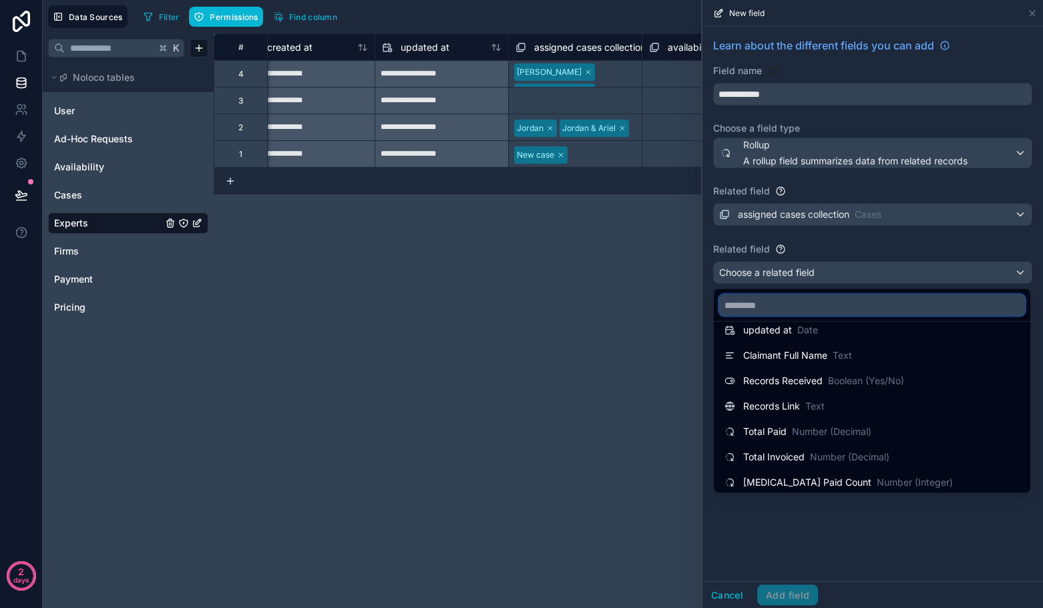
scroll to position [0, 0]
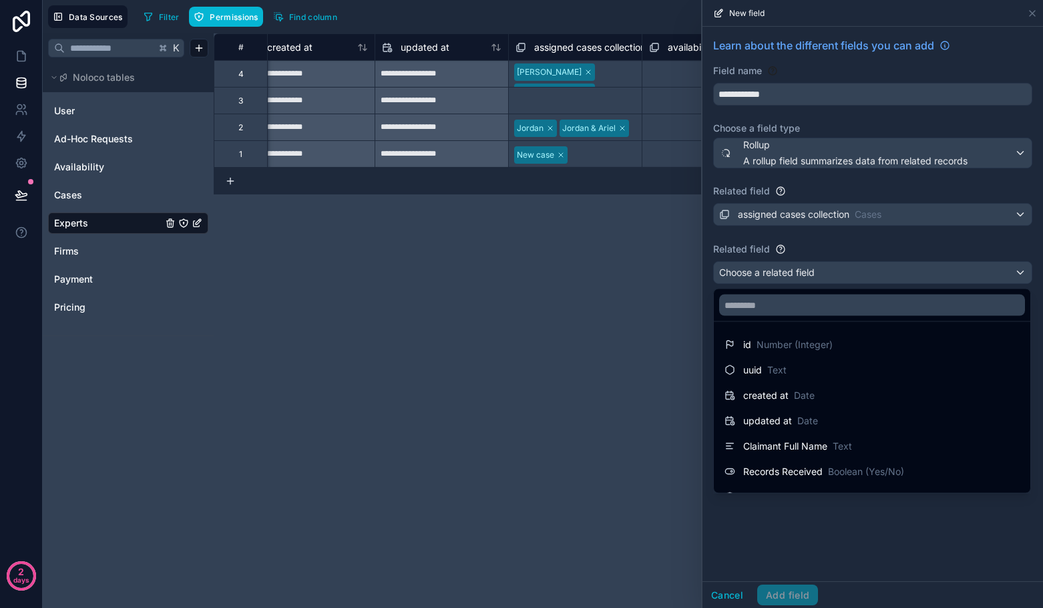
click at [733, 554] on div at bounding box center [872, 304] width 340 height 608
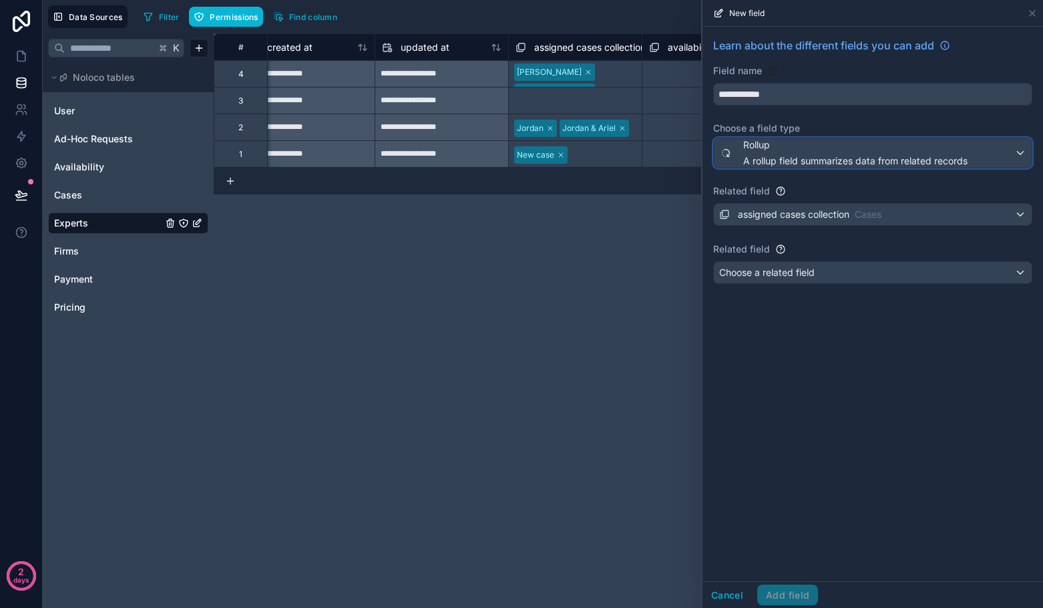
click at [784, 156] on span "A rollup field summarizes data from related records" at bounding box center [855, 160] width 224 height 13
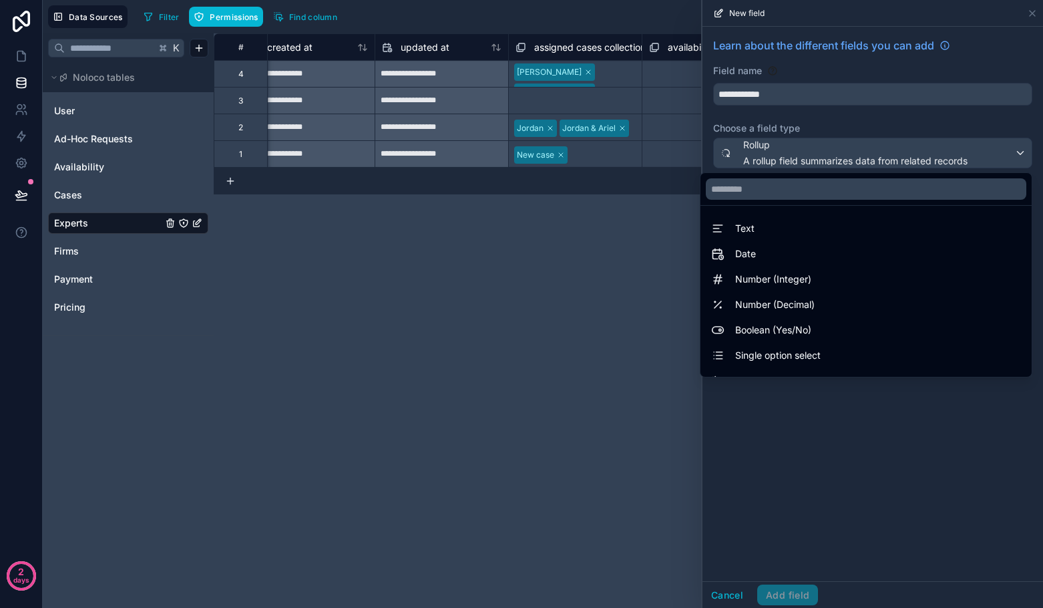
click at [824, 429] on div at bounding box center [872, 304] width 340 height 608
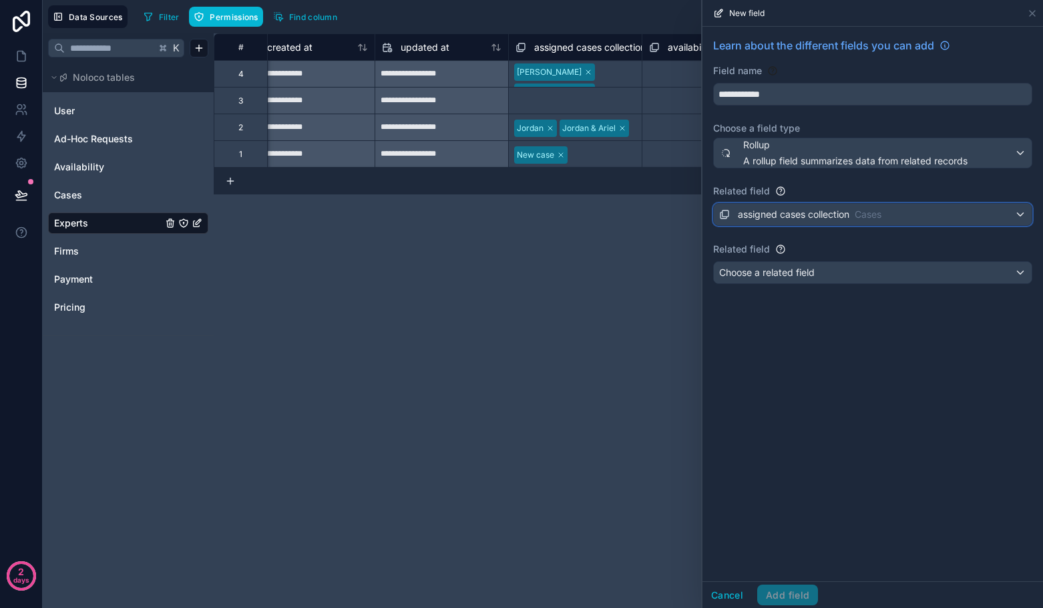
click at [764, 207] on div "assigned cases collection Cases" at bounding box center [800, 214] width 162 height 16
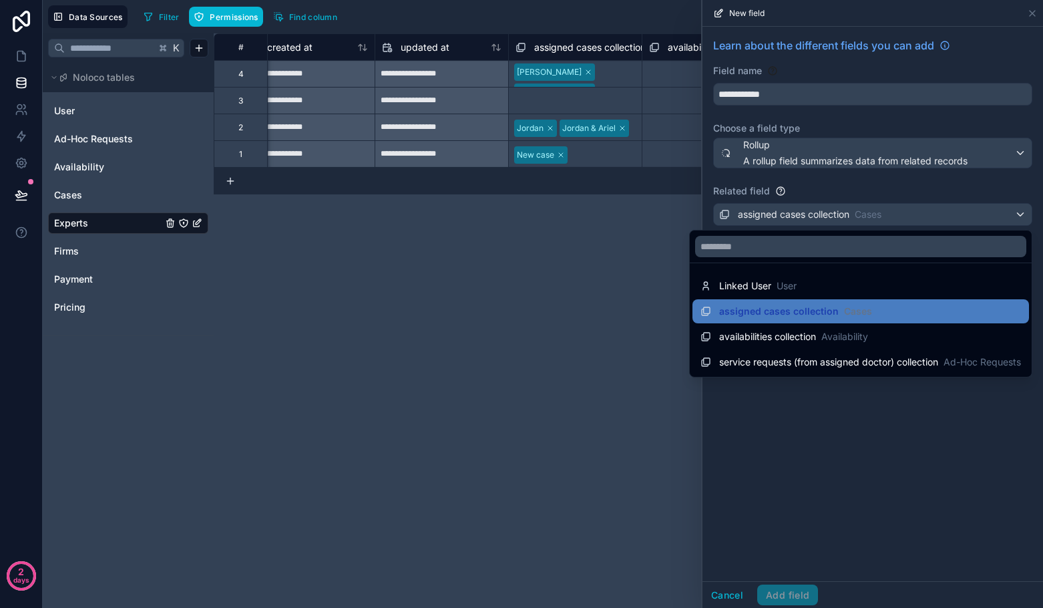
click at [807, 467] on div at bounding box center [872, 304] width 340 height 608
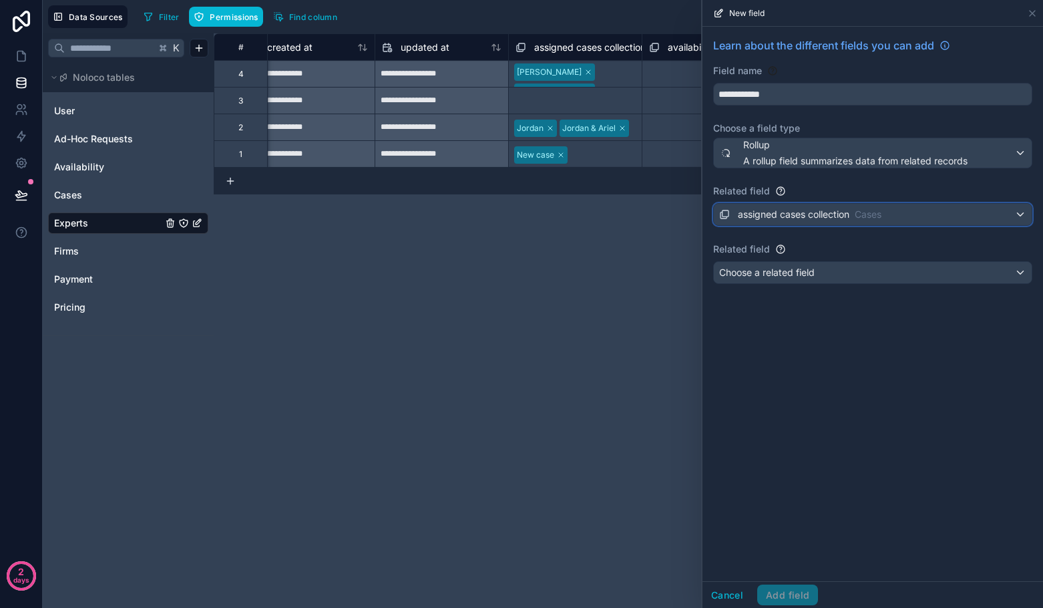
click at [776, 214] on span "assigned cases collection" at bounding box center [793, 214] width 111 height 13
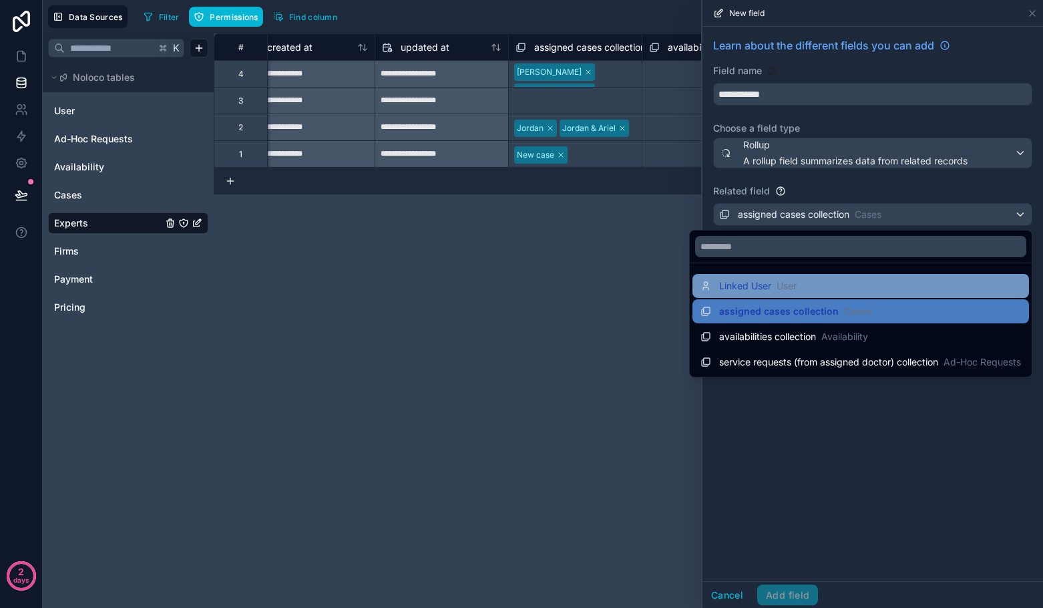
click at [745, 286] on span "Linked User" at bounding box center [745, 285] width 52 height 13
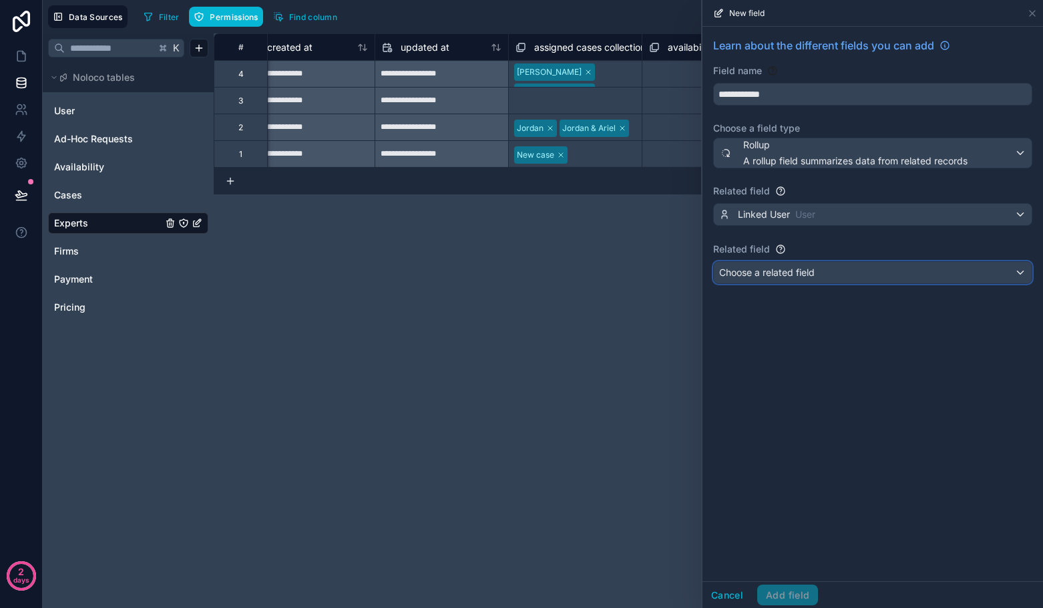
click at [744, 275] on span "Choose a related field" at bounding box center [766, 271] width 95 height 11
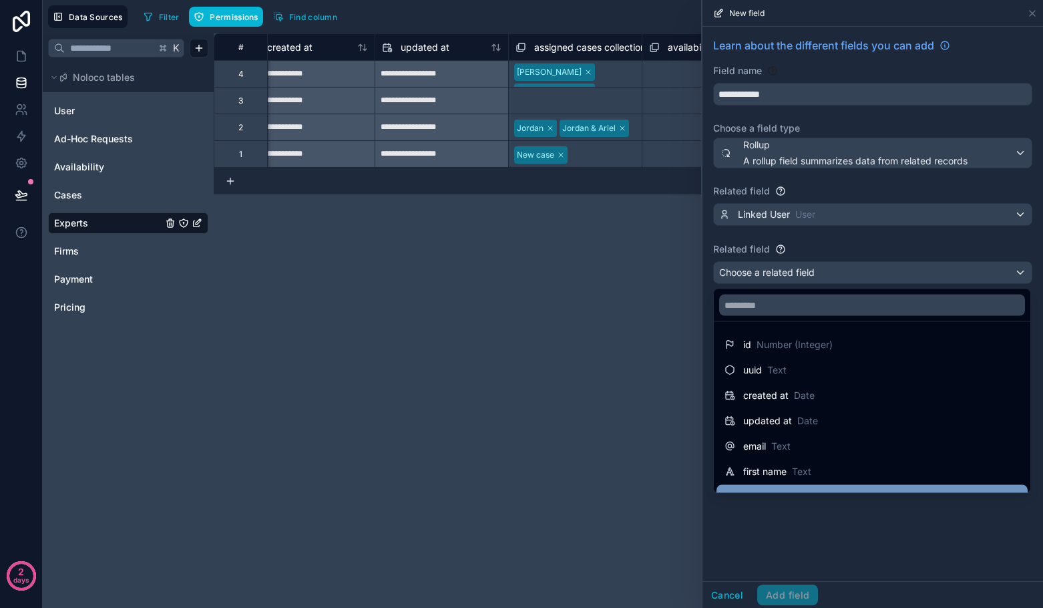
click at [911, 491] on div "last name Text" at bounding box center [871, 497] width 295 height 16
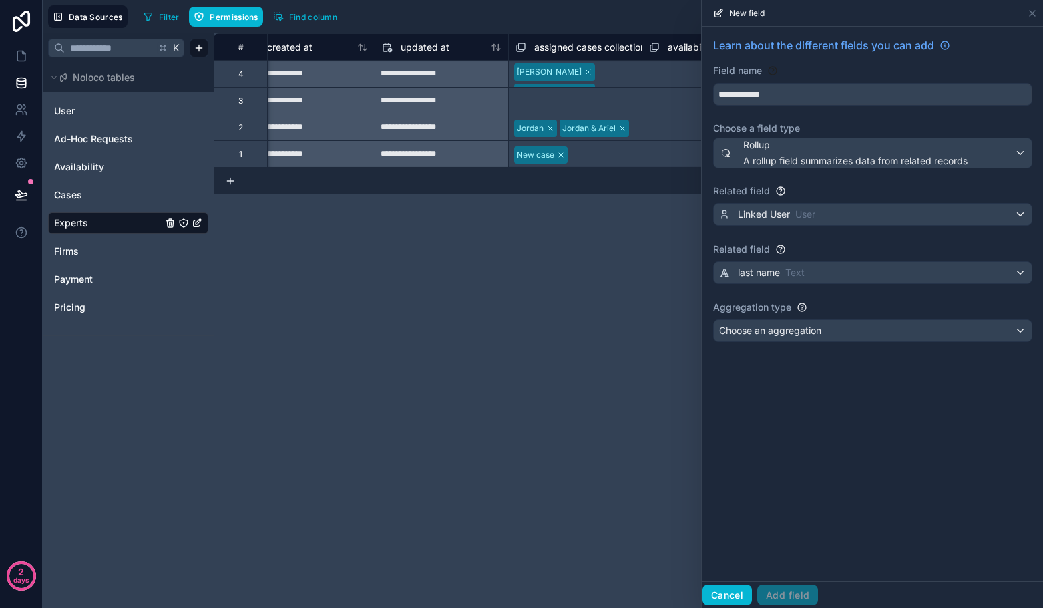
click at [742, 593] on button "Cancel" at bounding box center [726, 594] width 49 height 21
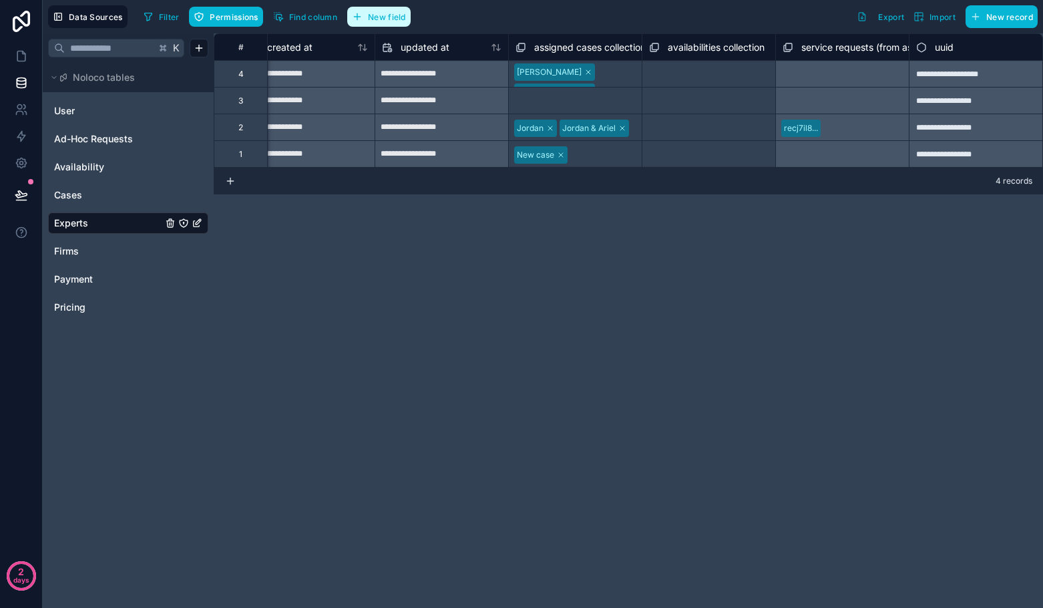
click at [389, 19] on span "New field" at bounding box center [387, 17] width 38 height 10
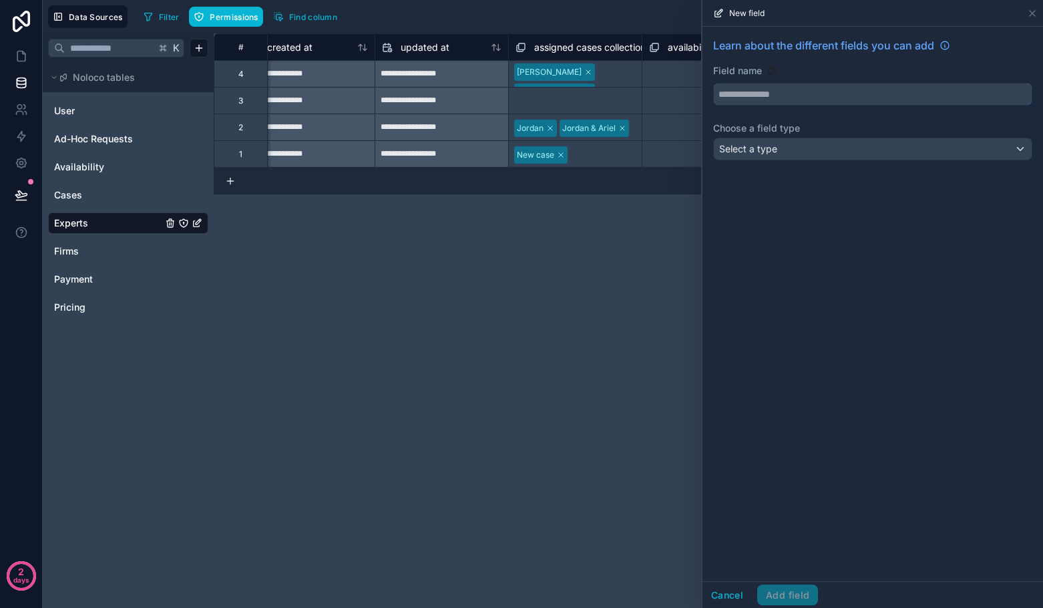
click at [788, 91] on input "text" at bounding box center [873, 93] width 318 height 21
click at [713, 83] on button "***" at bounding box center [872, 94] width 319 height 23
type input "**********"
click at [798, 154] on div "Select a type" at bounding box center [873, 148] width 318 height 21
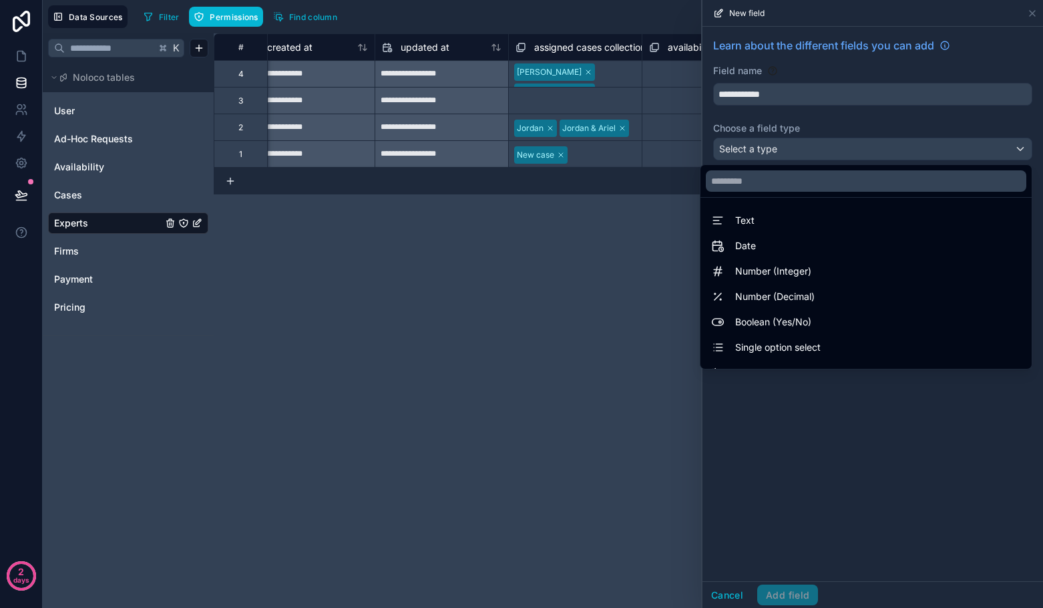
click at [729, 445] on div at bounding box center [872, 304] width 340 height 608
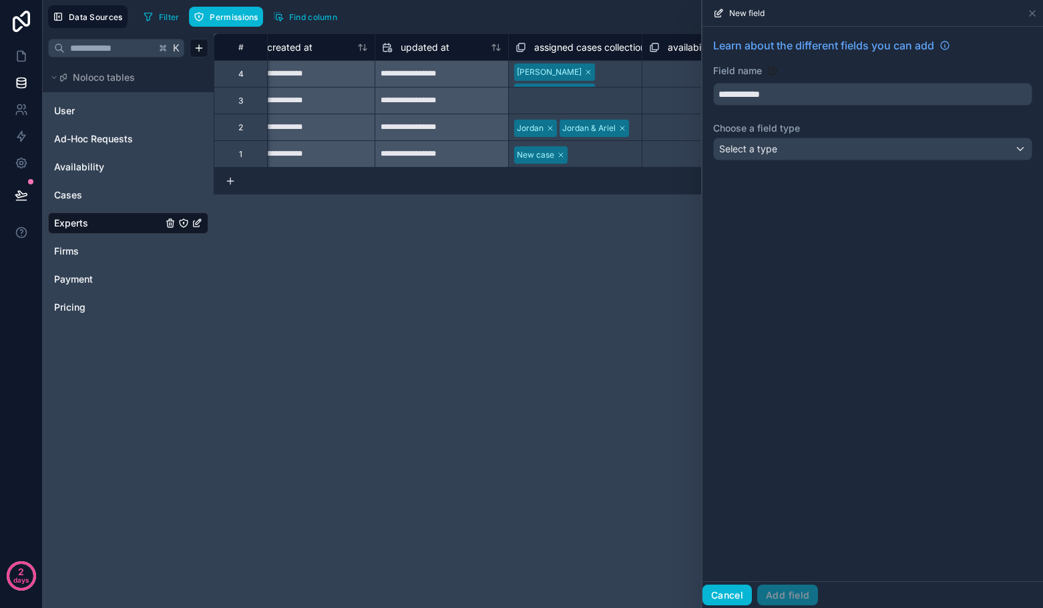
click at [738, 584] on button "Cancel" at bounding box center [726, 594] width 49 height 21
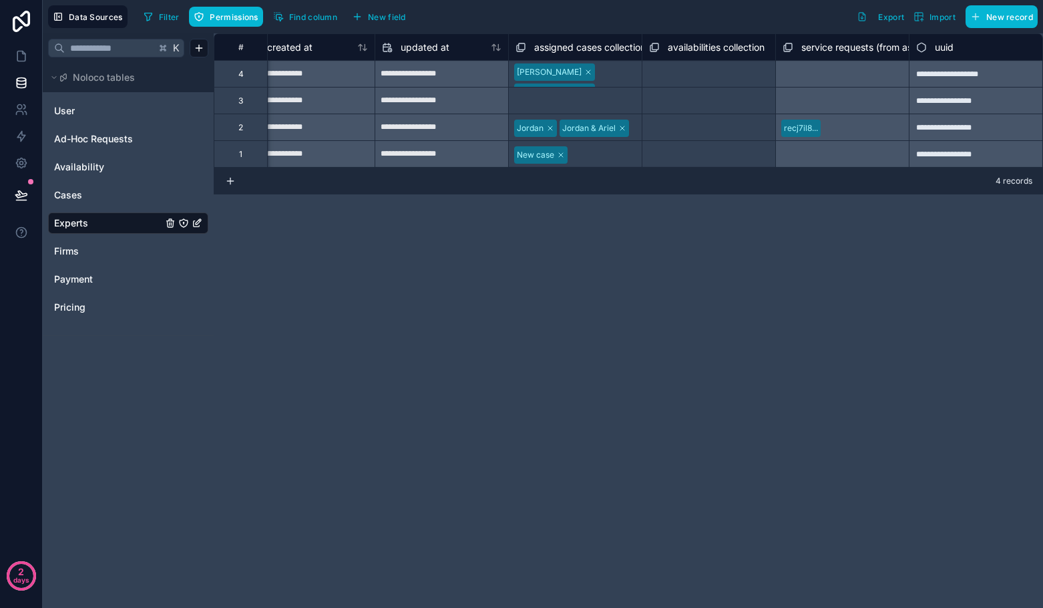
click at [80, 151] on div "User Ad-Hoc Requests Availability Cases Experts Firms Payment Pricing" at bounding box center [128, 208] width 160 height 227
click at [81, 139] on span "Ad-Hoc Requests" at bounding box center [93, 138] width 79 height 13
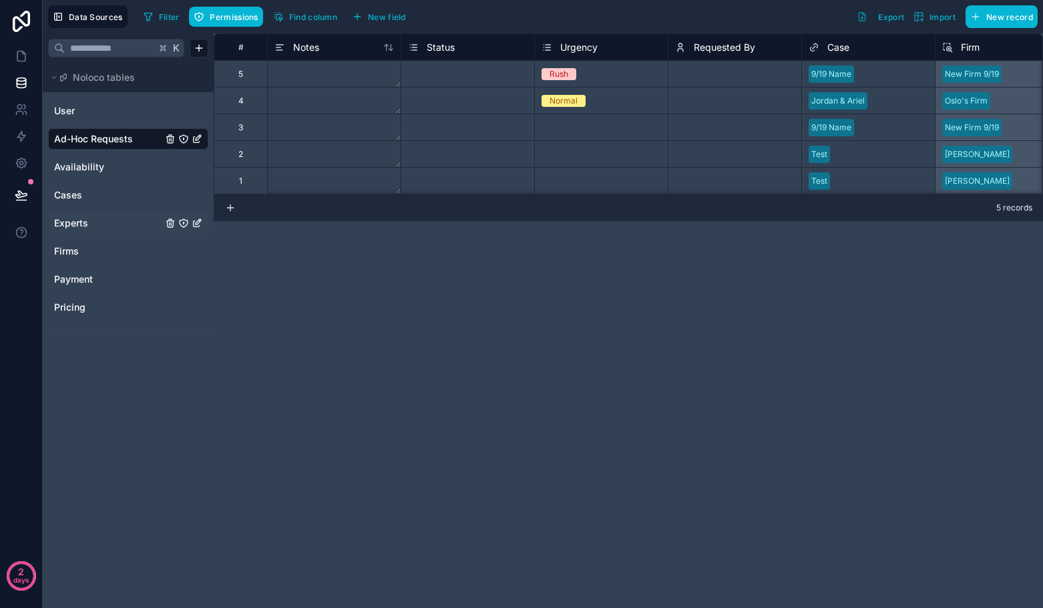
click at [447, 50] on span "Status" at bounding box center [441, 47] width 28 height 13
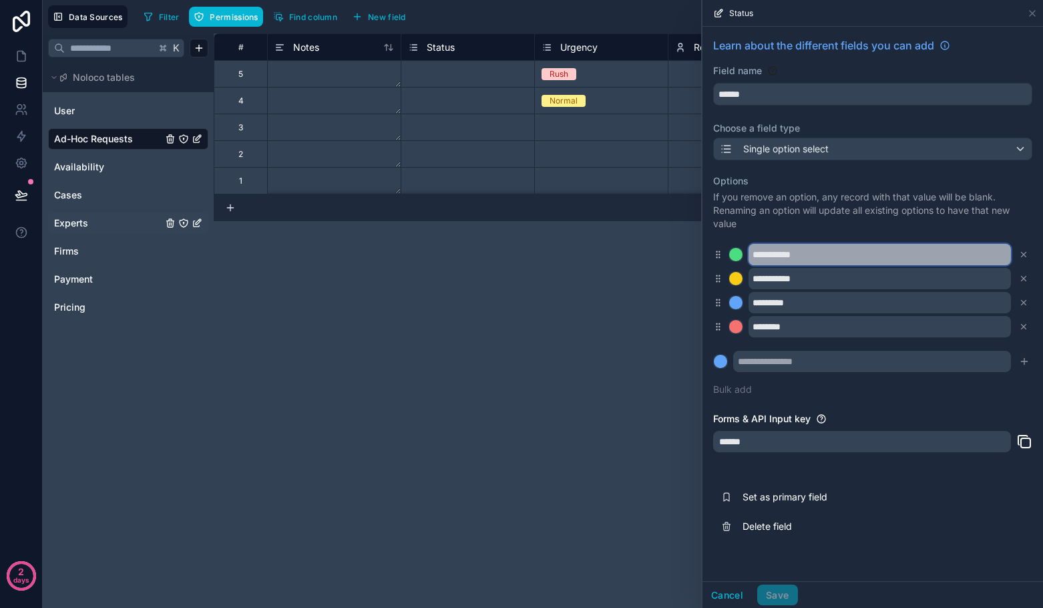
click at [776, 254] on input "**********" at bounding box center [879, 254] width 262 height 21
type input "**********"
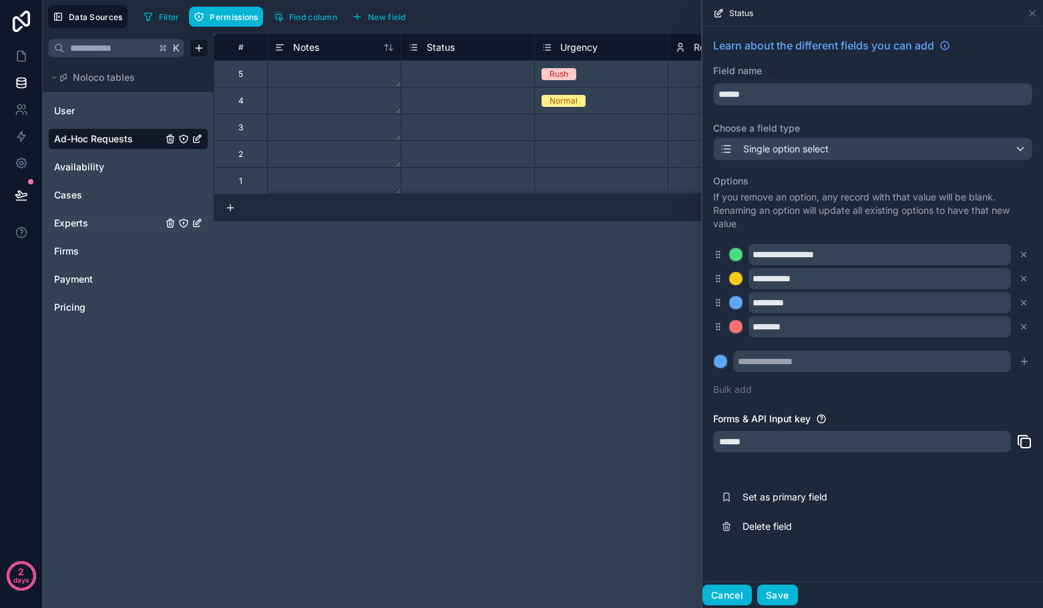
click at [731, 591] on button "Cancel" at bounding box center [726, 594] width 49 height 21
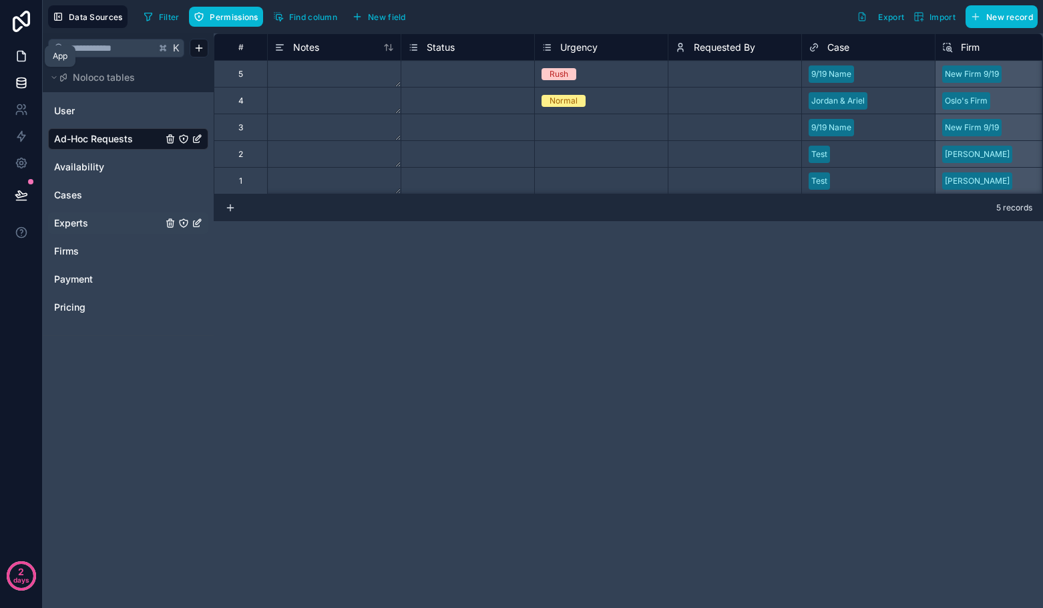
click at [17, 55] on icon at bounding box center [21, 56] width 8 height 10
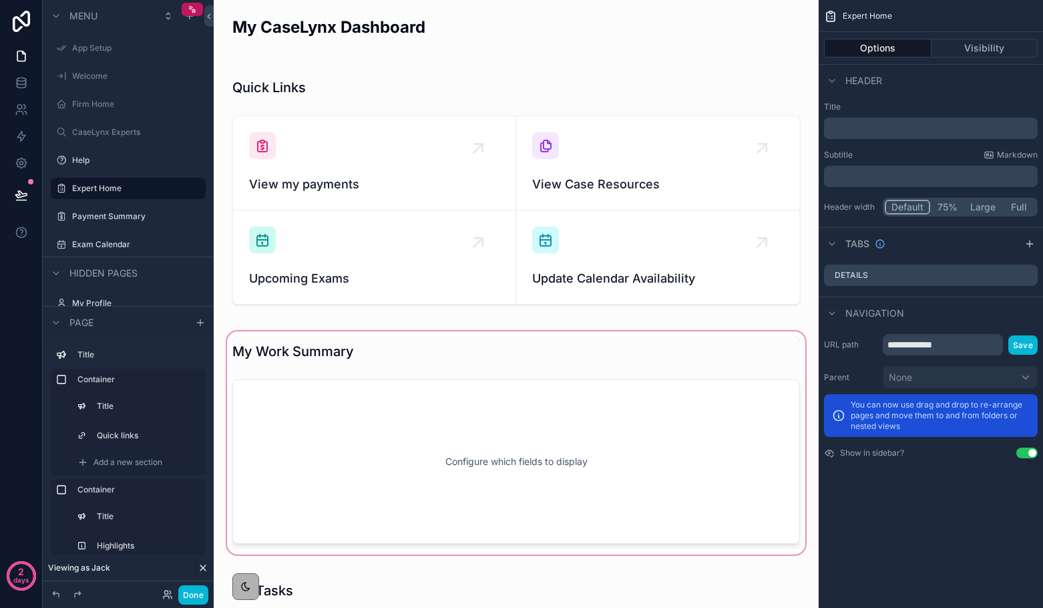
click at [285, 387] on div "scrollable content" at bounding box center [515, 442] width 583 height 228
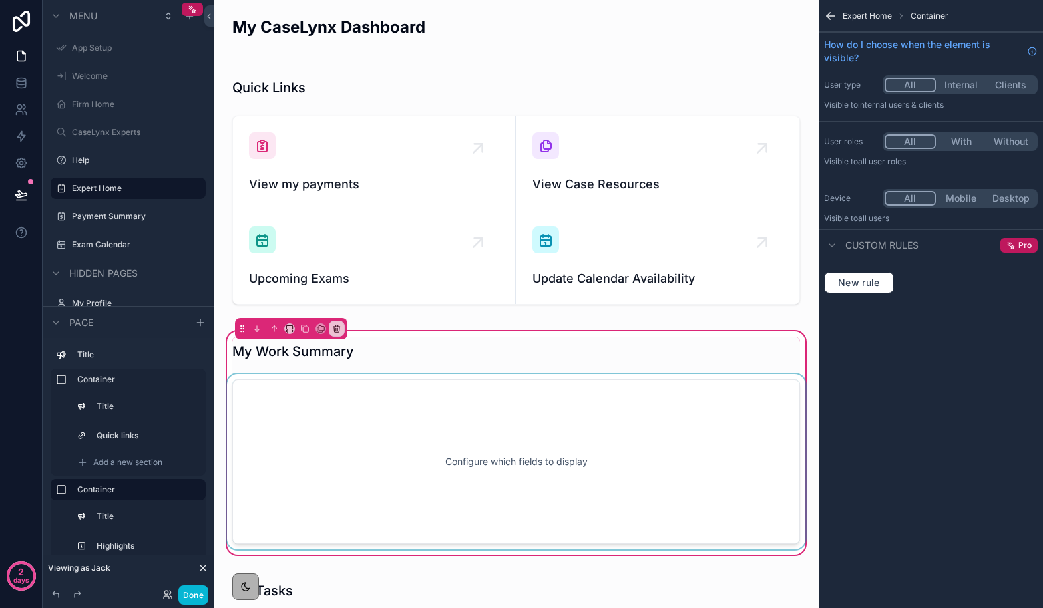
click at [336, 448] on div "scrollable content" at bounding box center [515, 461] width 583 height 175
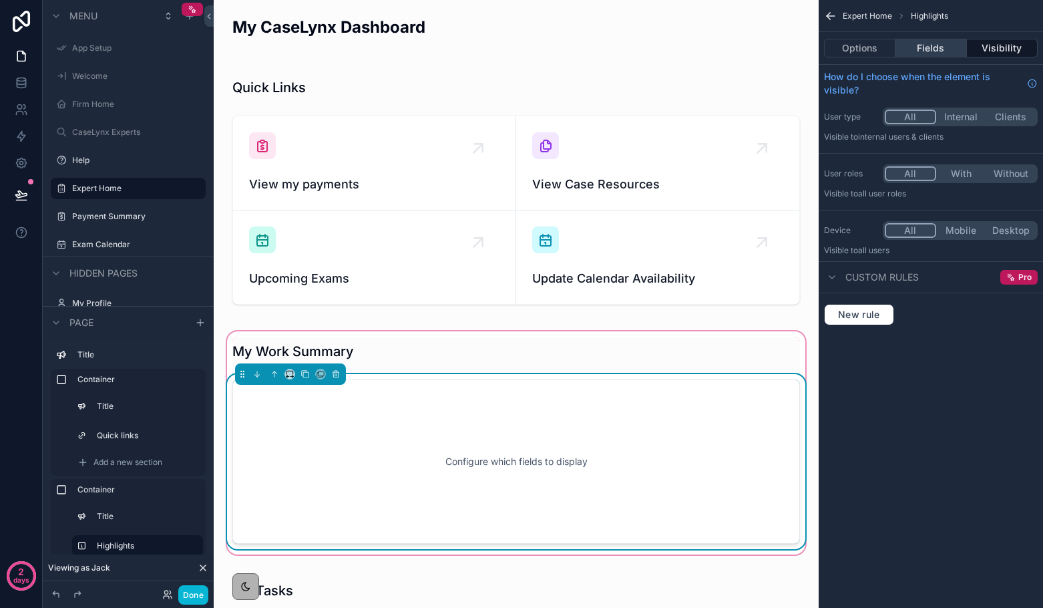
click at [922, 50] on button "Fields" at bounding box center [930, 48] width 71 height 19
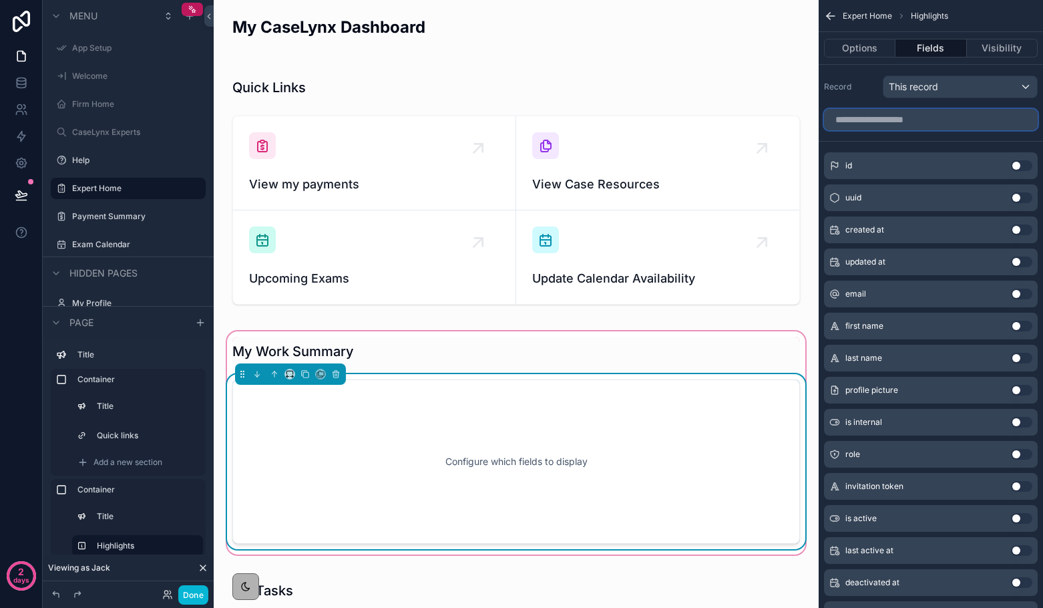
click at [903, 122] on input "scrollable content" at bounding box center [931, 119] width 214 height 21
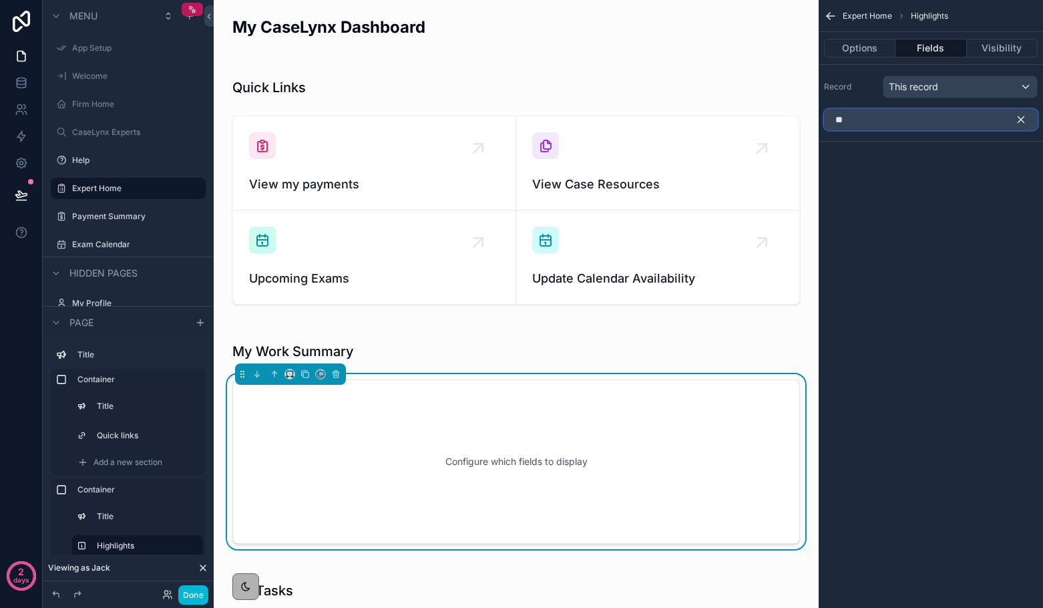
type input "*"
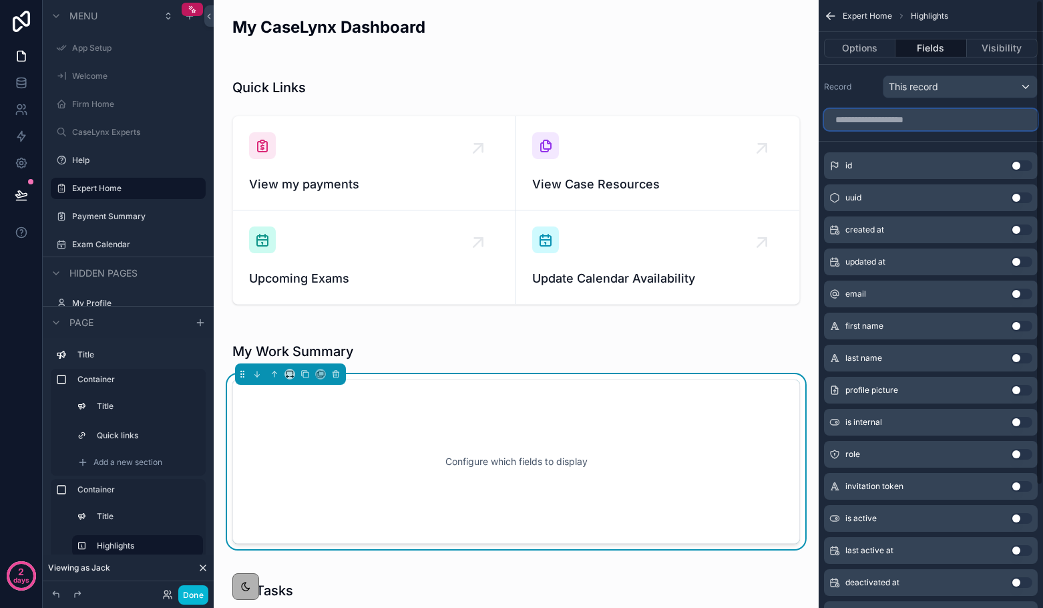
click at [858, 123] on input "scrollable content" at bounding box center [931, 119] width 214 height 21
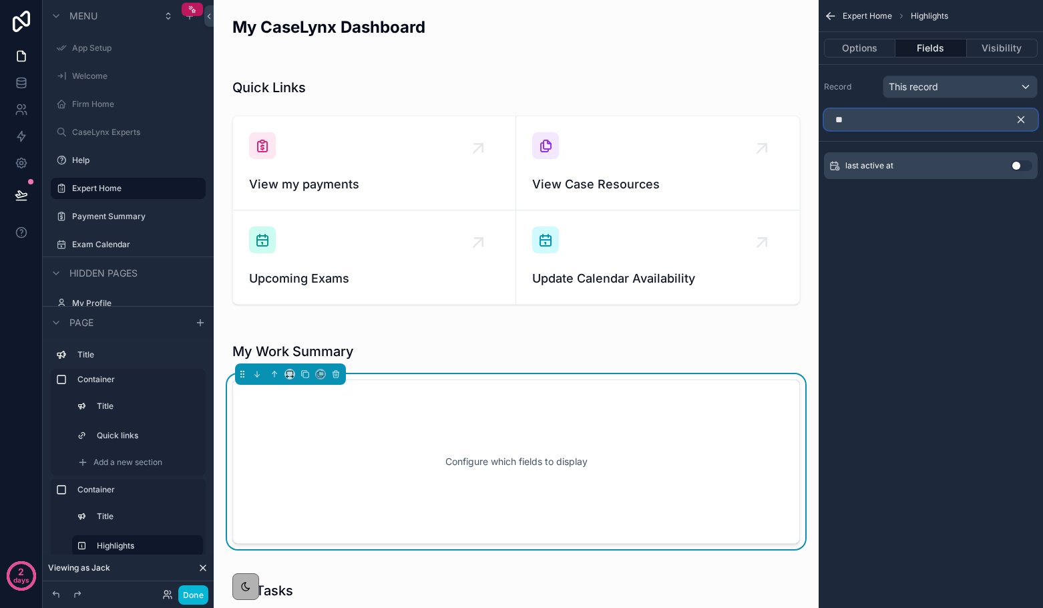
type input "*"
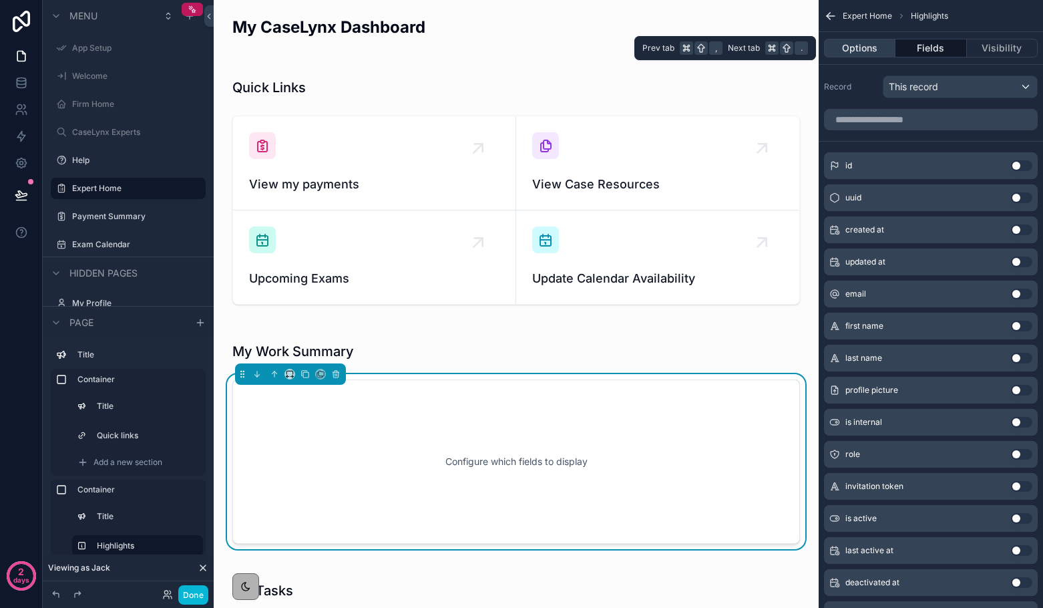
click at [877, 44] on button "Options" at bounding box center [859, 48] width 71 height 19
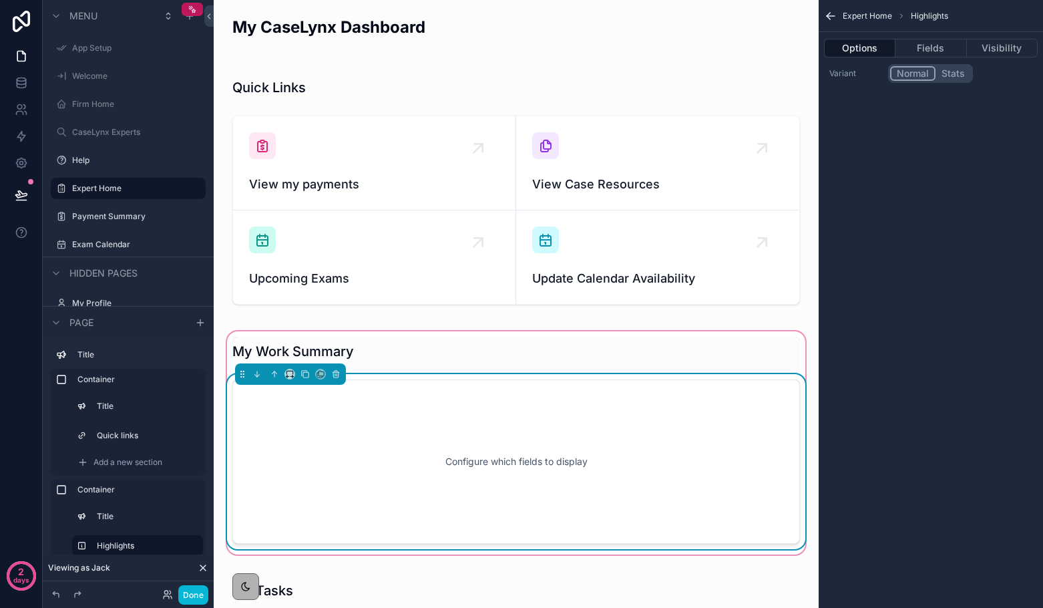
click at [562, 438] on div "Configure which fields to display" at bounding box center [515, 461] width 523 height 120
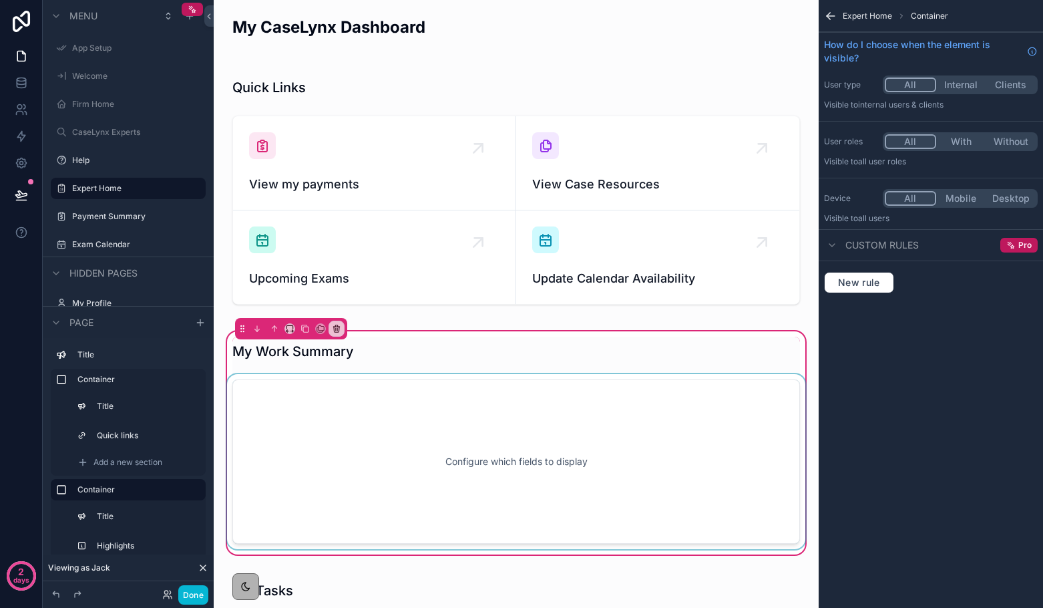
click at [553, 409] on div "scrollable content" at bounding box center [515, 461] width 583 height 175
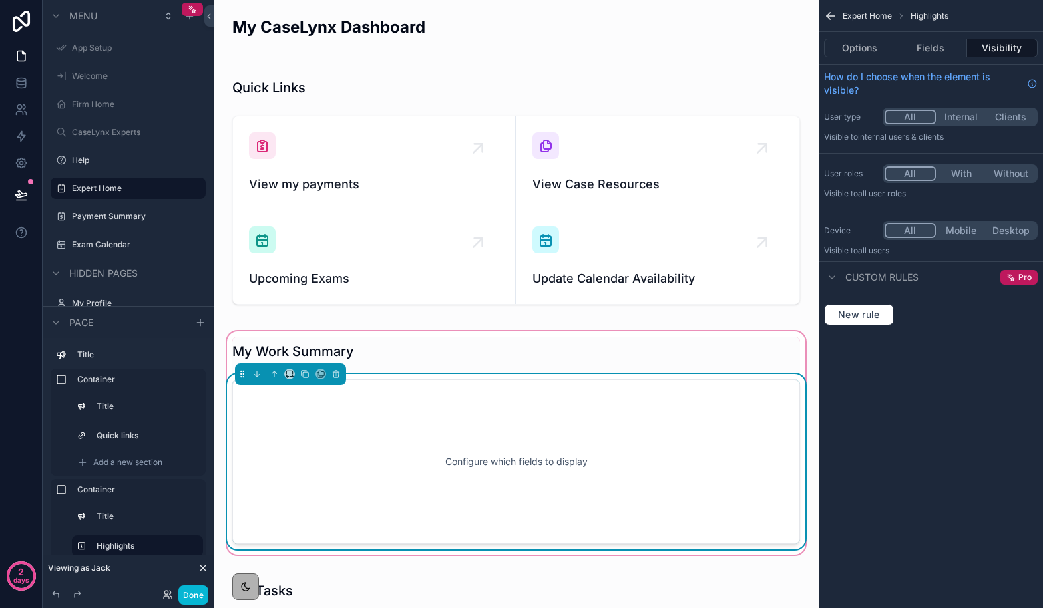
click at [700, 437] on div "Configure which fields to display" at bounding box center [515, 461] width 523 height 120
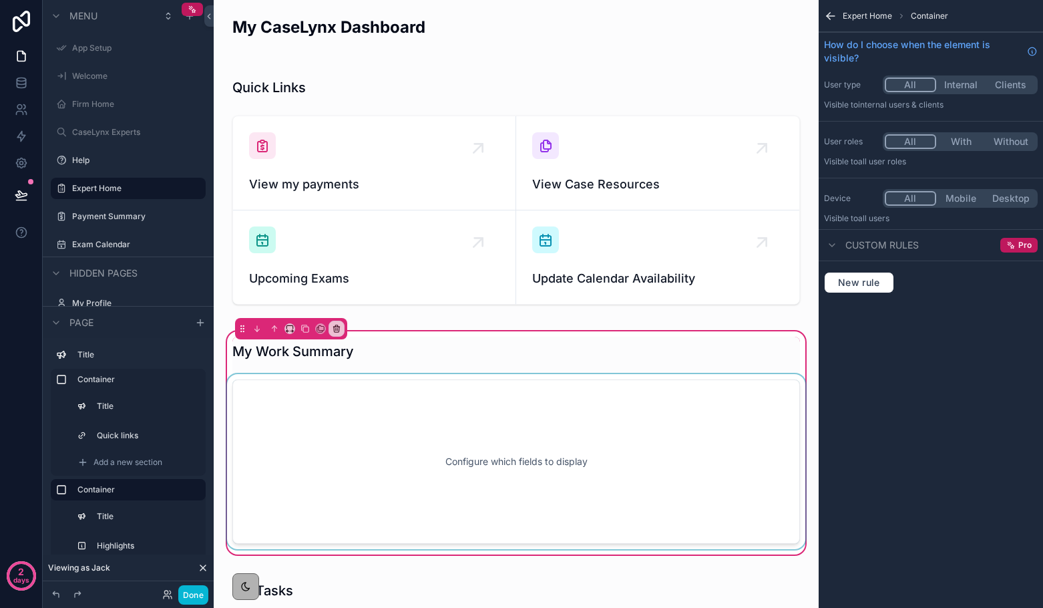
click at [713, 421] on div "scrollable content" at bounding box center [515, 461] width 583 height 175
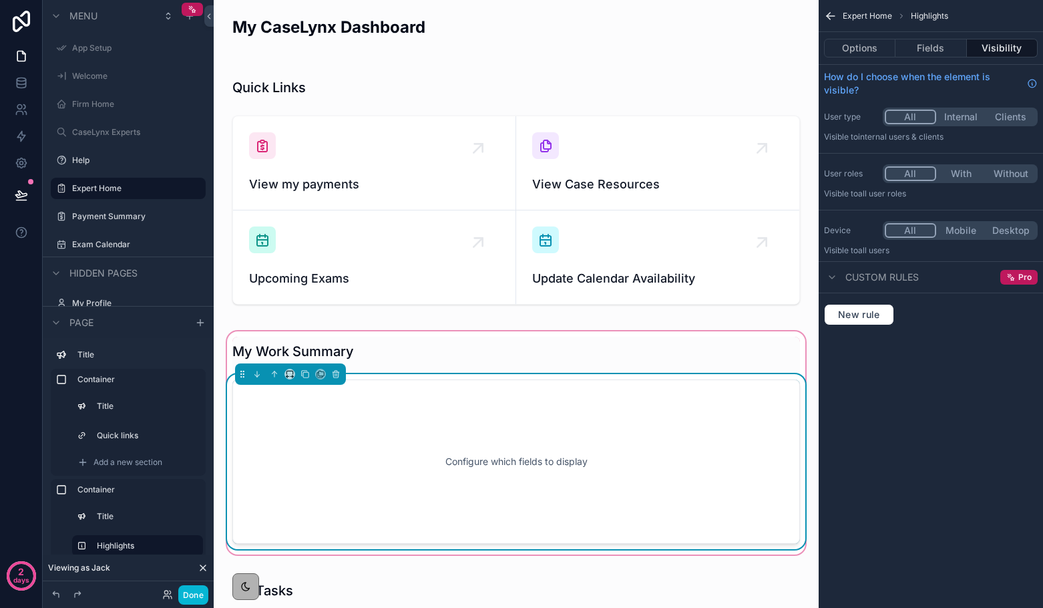
click at [855, 36] on div "Options Fields Visibility" at bounding box center [930, 48] width 224 height 32
click at [855, 40] on button "Options" at bounding box center [859, 48] width 71 height 19
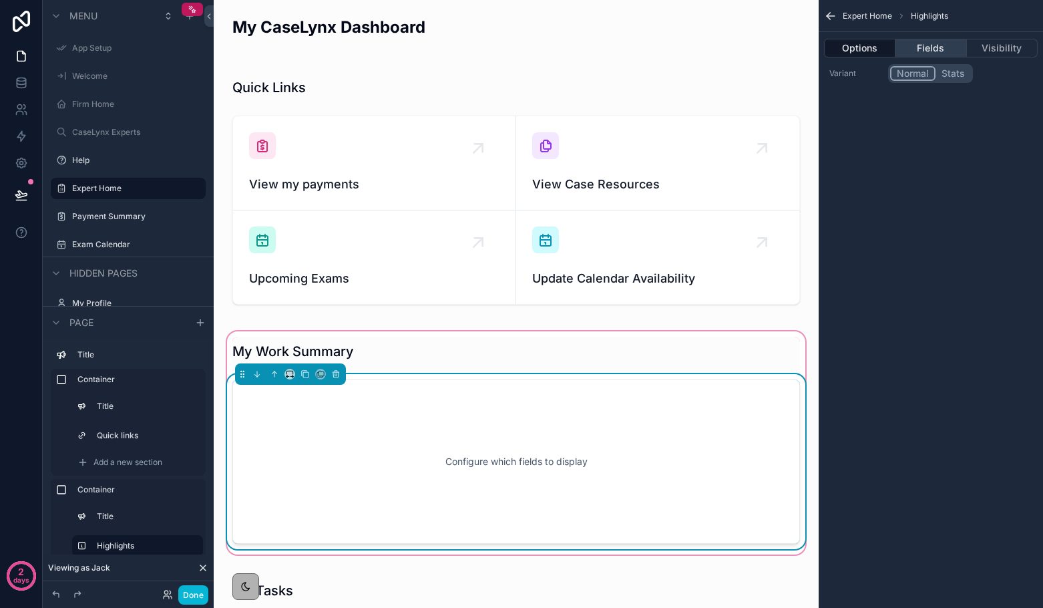
click at [929, 52] on button "Fields" at bounding box center [930, 48] width 71 height 19
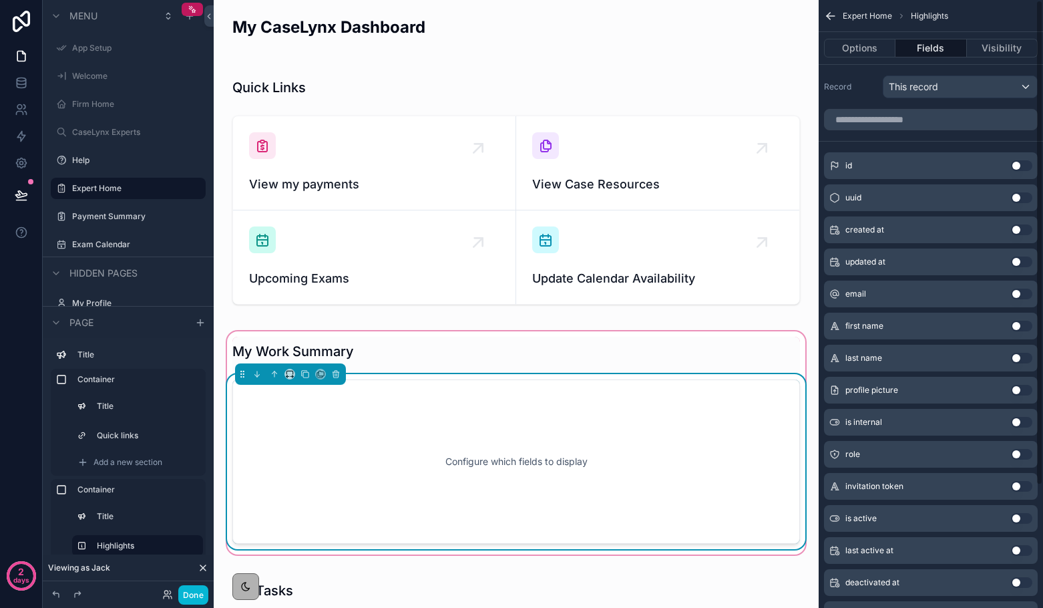
click at [1037, 379] on div "Expert Home Highlights Options Fields Visibility Record This record id Use sett…" at bounding box center [930, 304] width 224 height 608
click at [951, 87] on div "This record" at bounding box center [960, 86] width 154 height 21
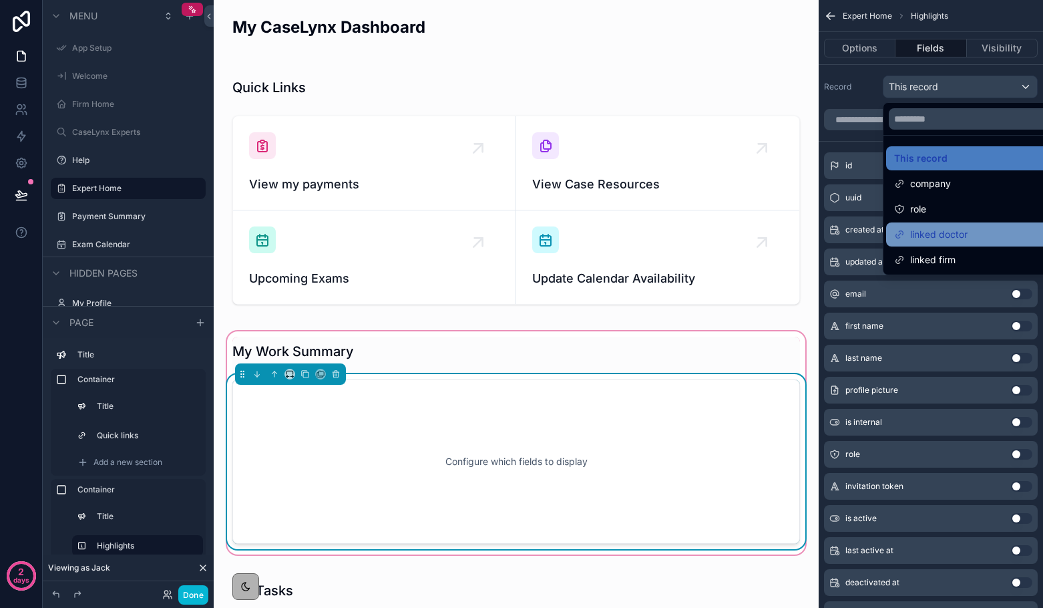
click at [923, 236] on span "linked doctor" at bounding box center [938, 234] width 57 height 16
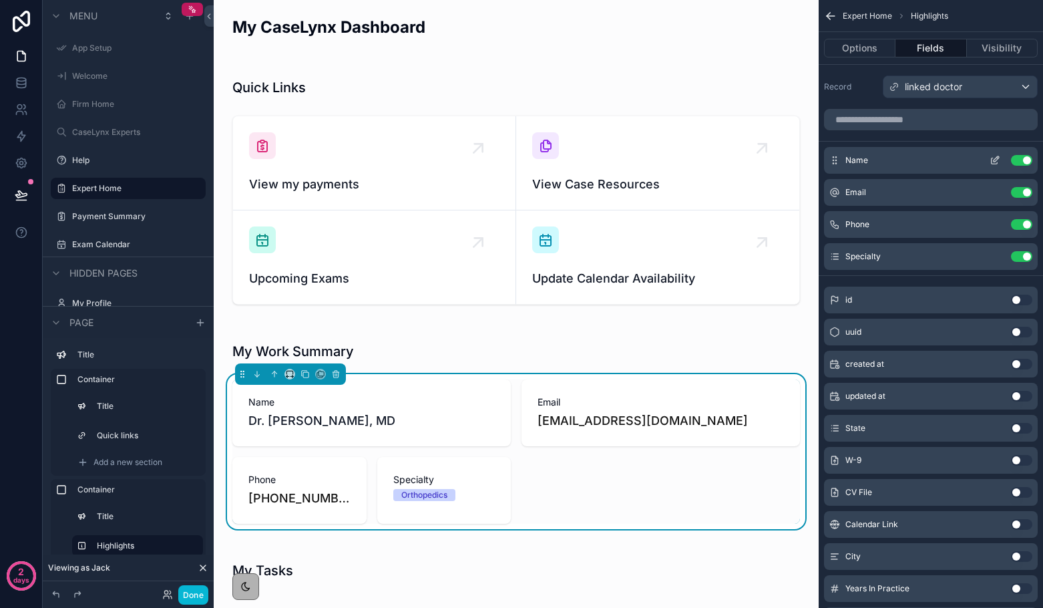
click at [1016, 155] on button "Use setting" at bounding box center [1021, 160] width 21 height 11
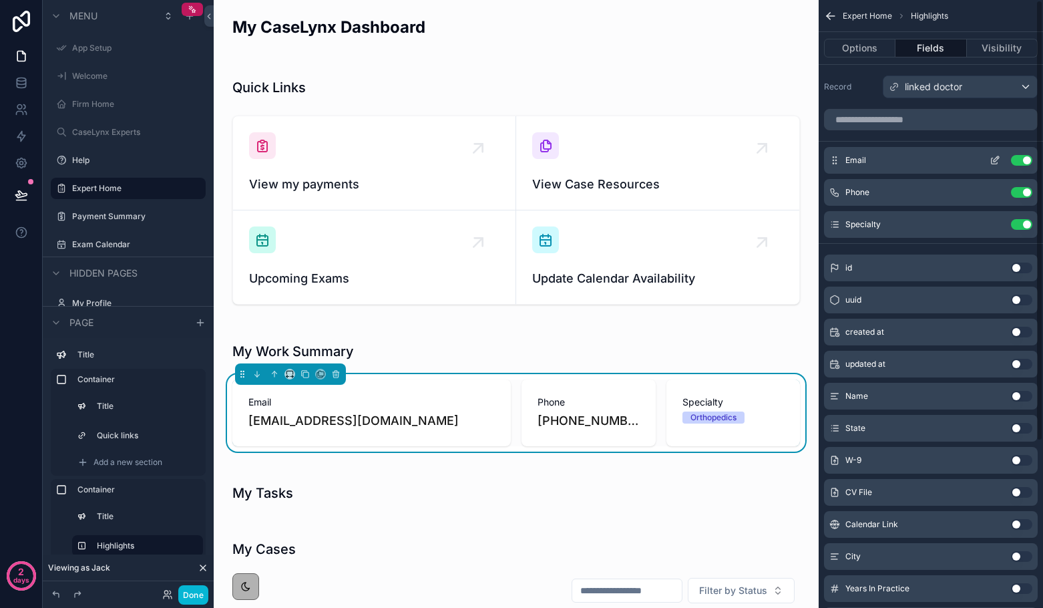
click at [1021, 165] on button "Use setting" at bounding box center [1021, 160] width 21 height 11
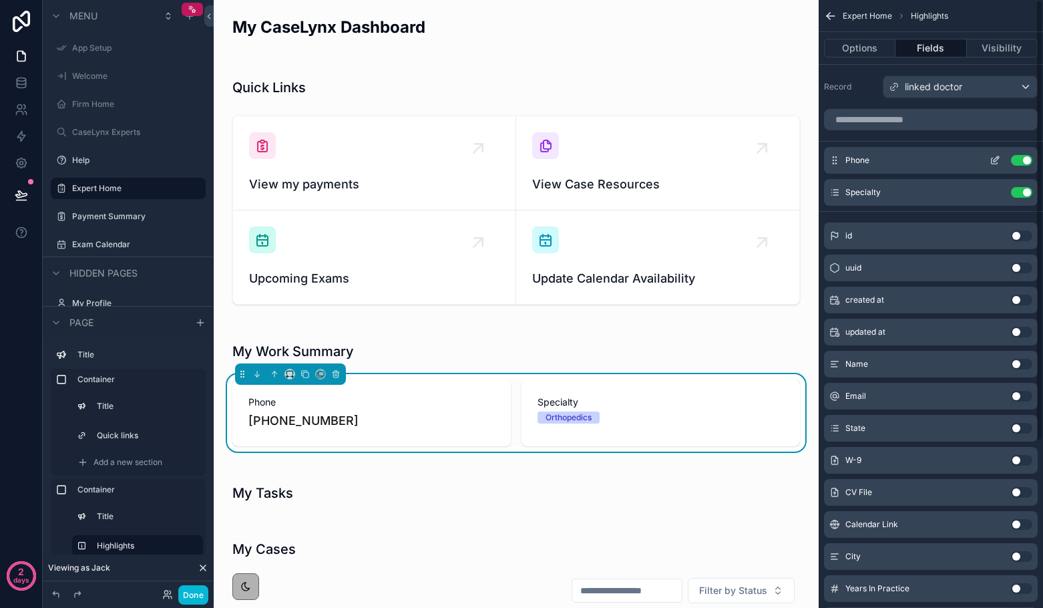
click at [1021, 169] on div "Phone Use setting" at bounding box center [931, 160] width 214 height 27
click at [1019, 163] on button "Use setting" at bounding box center [1021, 160] width 21 height 11
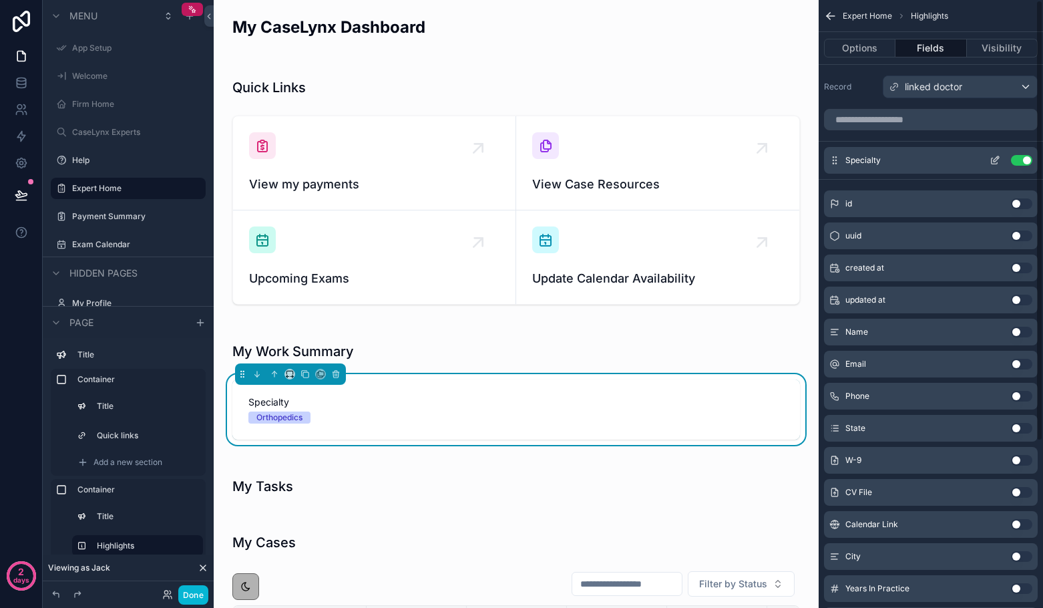
click at [1019, 166] on div "Specialty Use setting" at bounding box center [931, 160] width 214 height 27
click at [1024, 159] on button "Use setting" at bounding box center [1021, 160] width 21 height 11
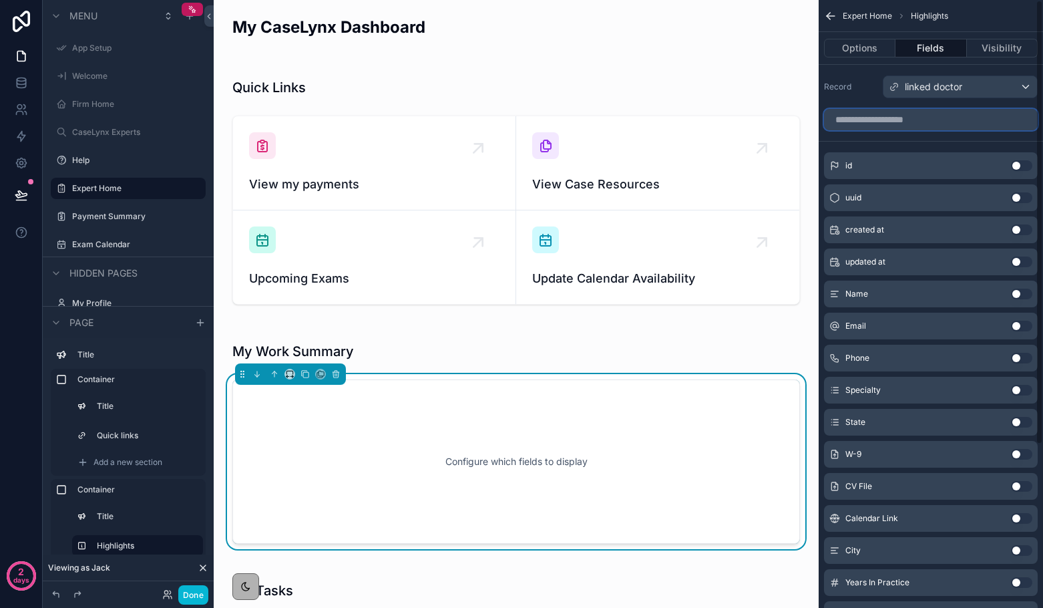
click at [973, 120] on input "scrollable content" at bounding box center [931, 119] width 214 height 21
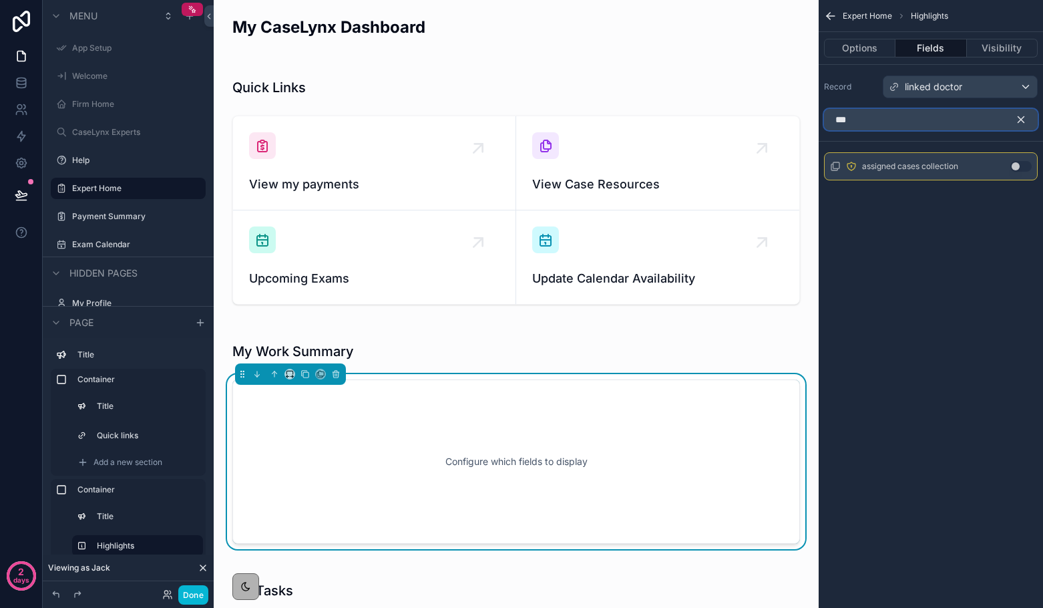
type input "***"
click at [1015, 168] on button "Use setting" at bounding box center [1020, 166] width 21 height 11
click at [992, 164] on icon "scrollable content" at bounding box center [994, 162] width 6 height 6
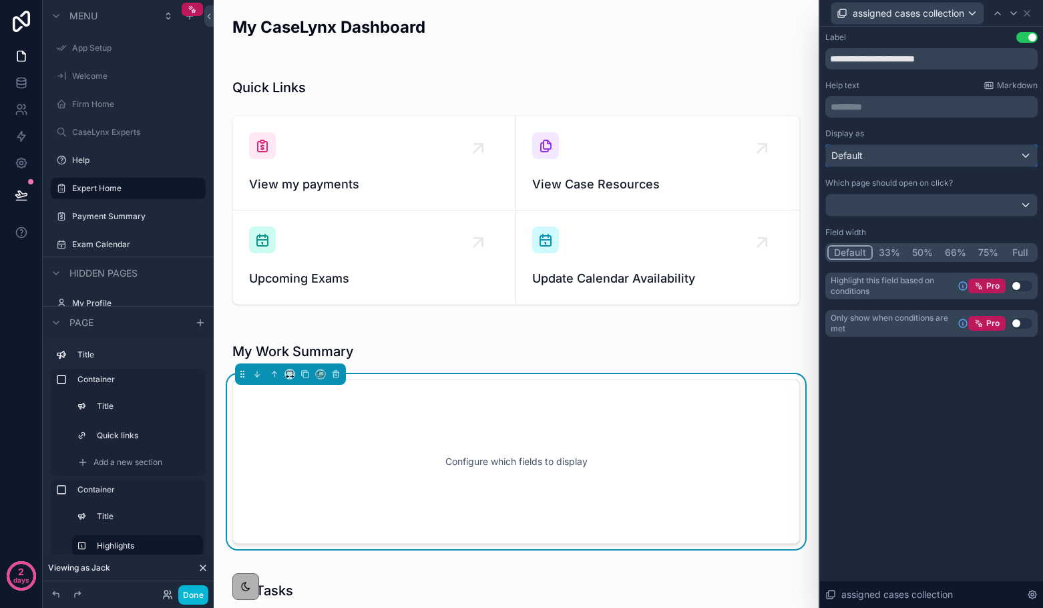
click at [989, 160] on div "Default" at bounding box center [931, 155] width 211 height 21
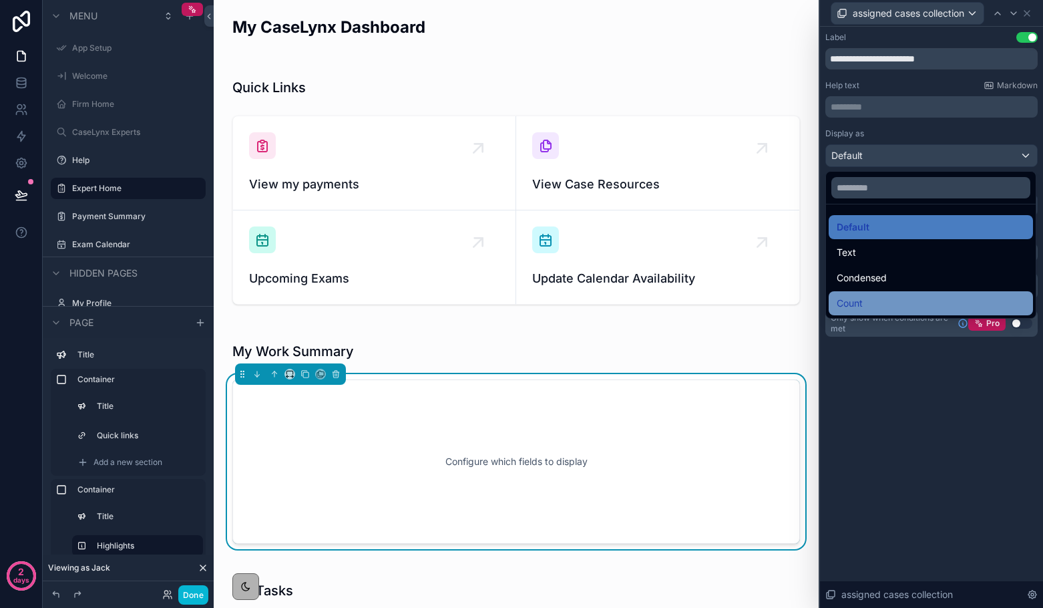
click at [949, 296] on div "Count" at bounding box center [931, 303] width 188 height 16
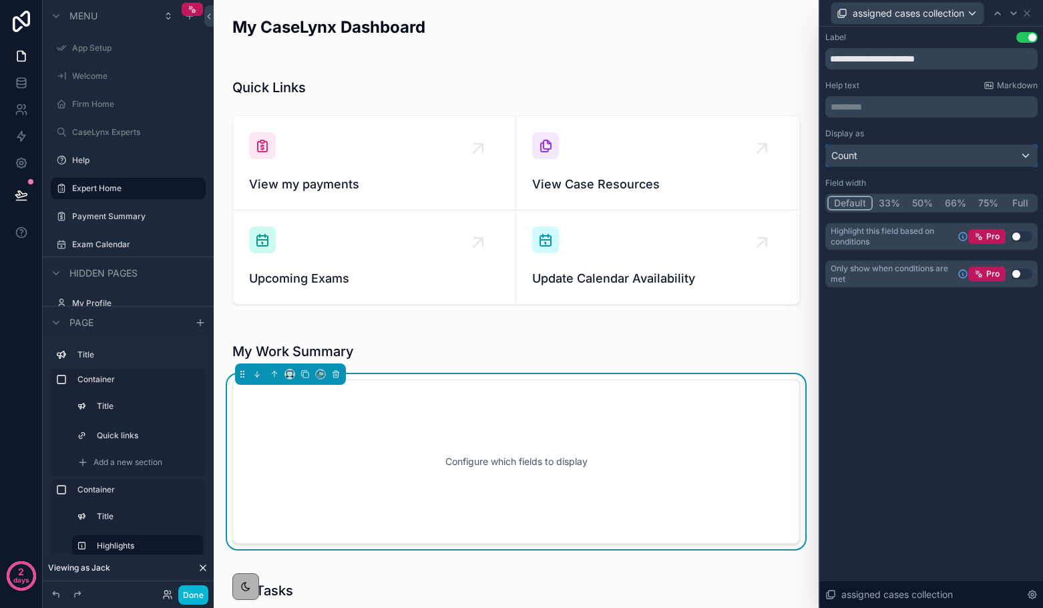
click at [869, 156] on div "Count" at bounding box center [931, 155] width 211 height 21
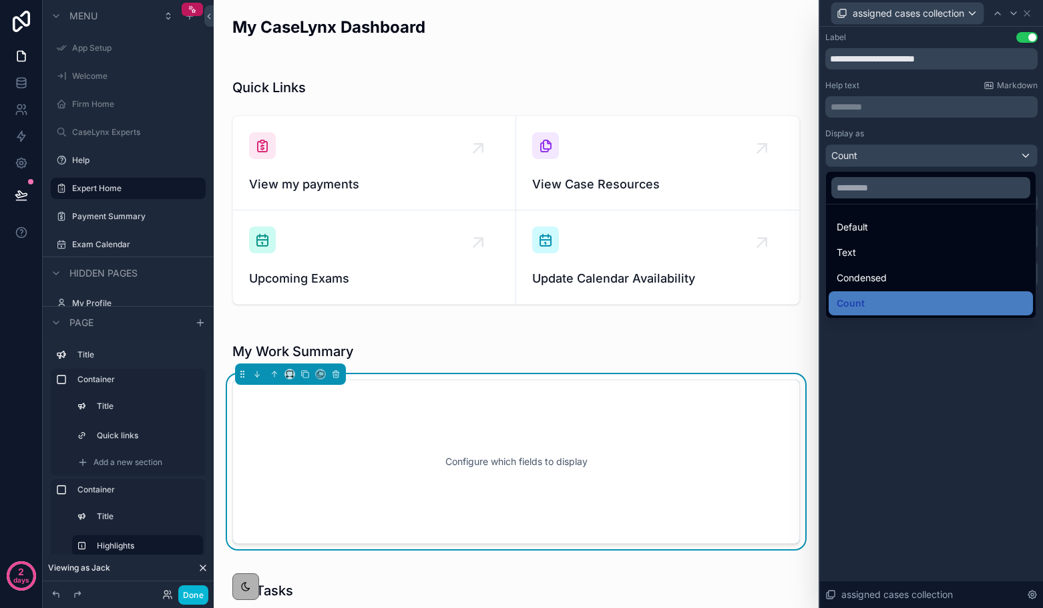
click at [921, 430] on div at bounding box center [931, 304] width 223 height 608
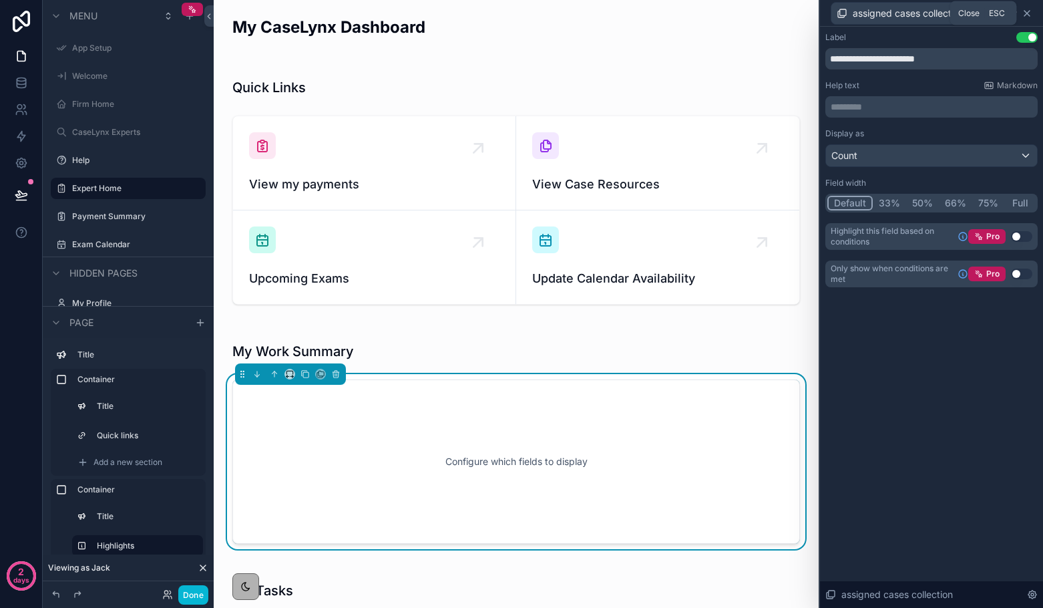
click at [1028, 11] on icon at bounding box center [1026, 13] width 5 height 5
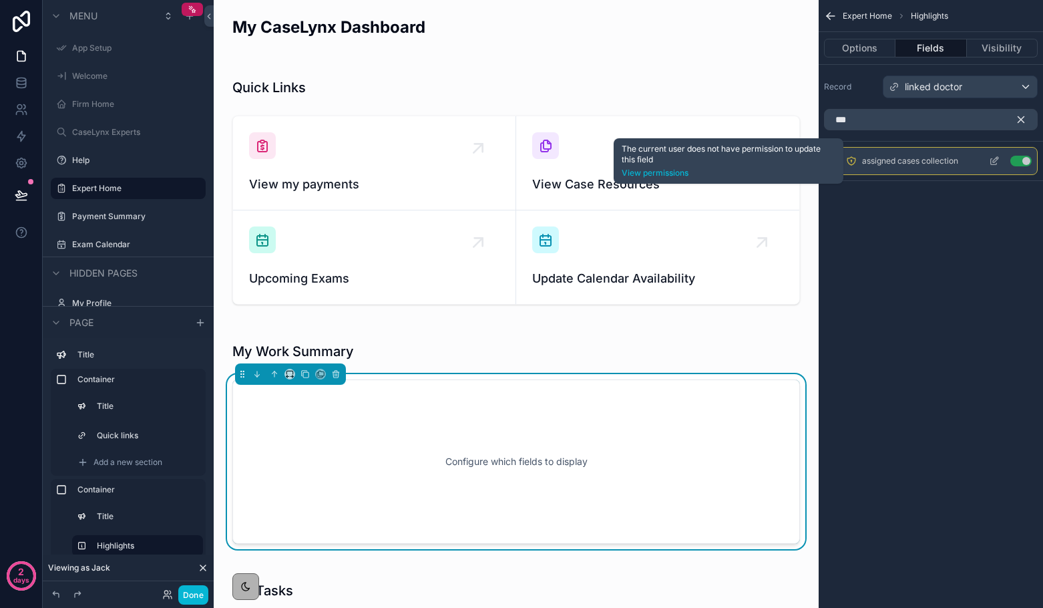
click at [849, 158] on icon "scrollable content" at bounding box center [851, 161] width 11 height 11
click at [652, 171] on link "View permissions" at bounding box center [729, 173] width 214 height 11
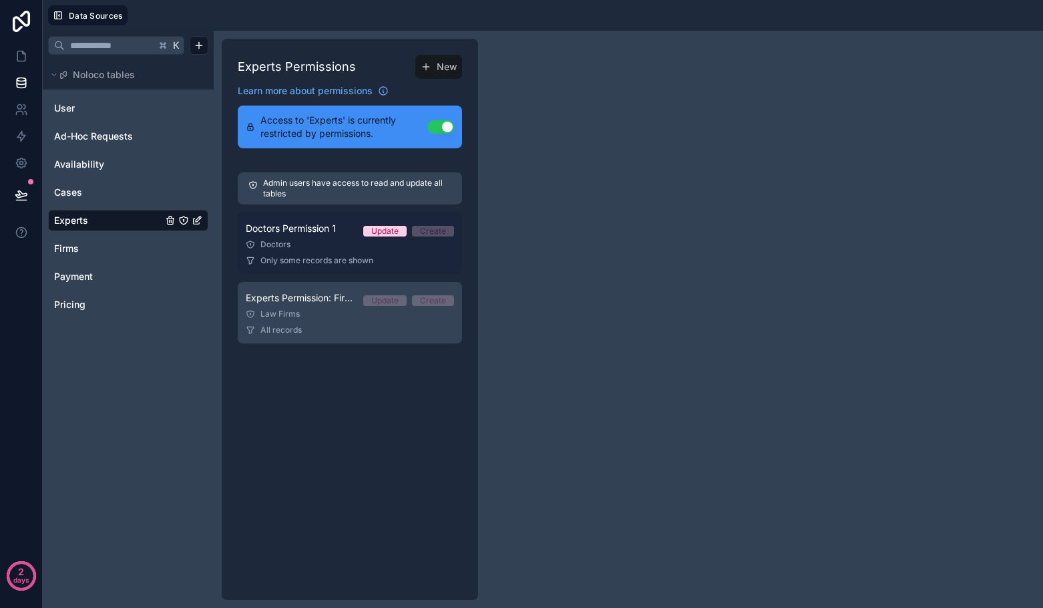
click at [310, 236] on link "Doctors Permission 1 Update Create Doctors Only some records are shown" at bounding box center [350, 242] width 224 height 61
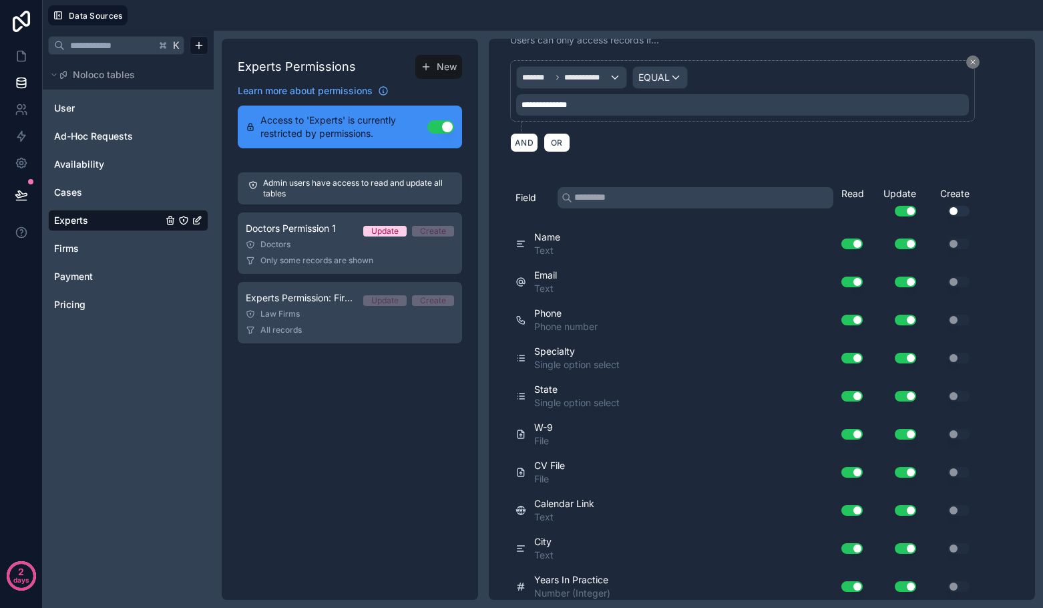
scroll to position [390, 0]
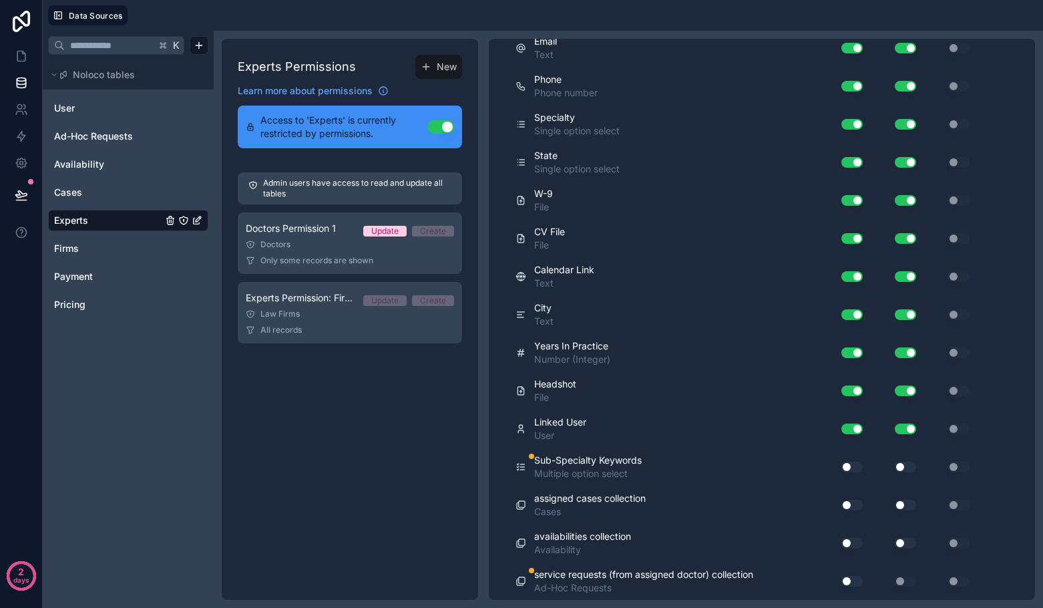
click at [851, 504] on button "Use setting" at bounding box center [851, 504] width 21 height 11
click at [845, 468] on button "Use setting" at bounding box center [851, 466] width 21 height 11
click at [901, 468] on button "Use setting" at bounding box center [905, 466] width 21 height 11
click at [847, 579] on button "Use setting" at bounding box center [851, 580] width 21 height 11
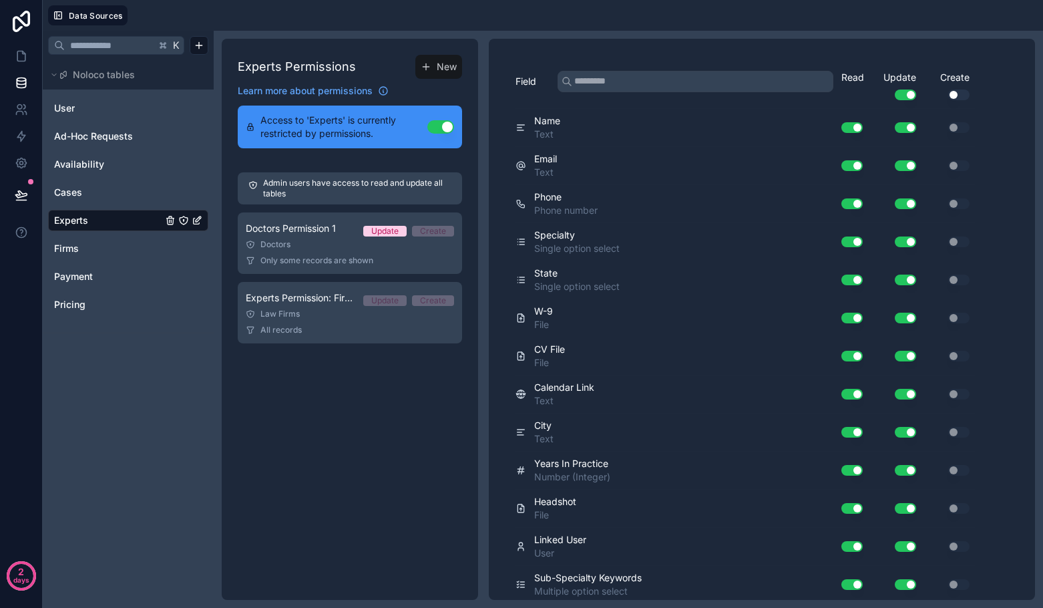
scroll to position [234, 0]
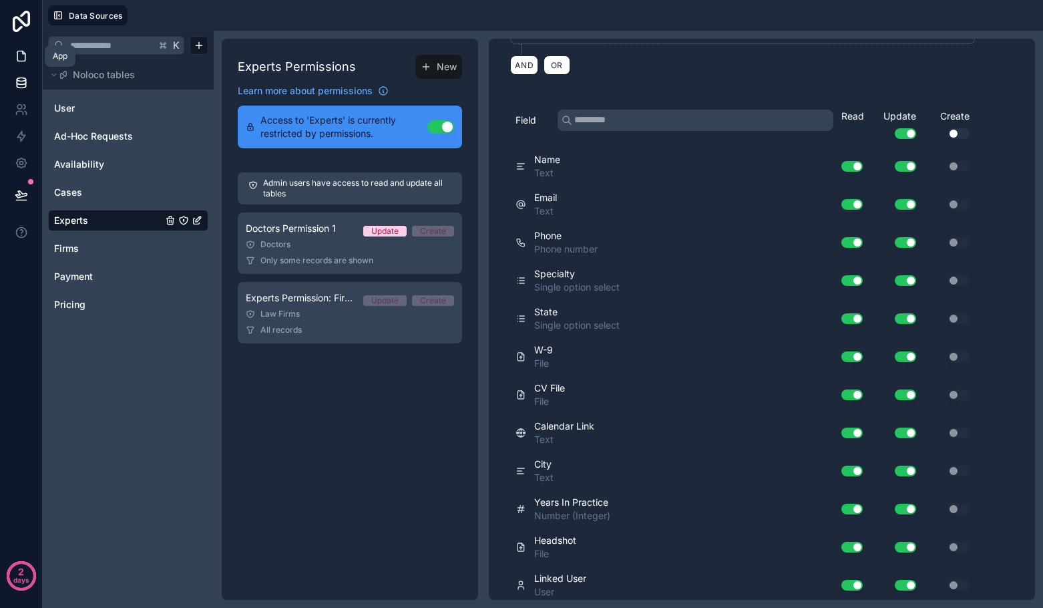
click at [25, 64] on link at bounding box center [21, 56] width 42 height 27
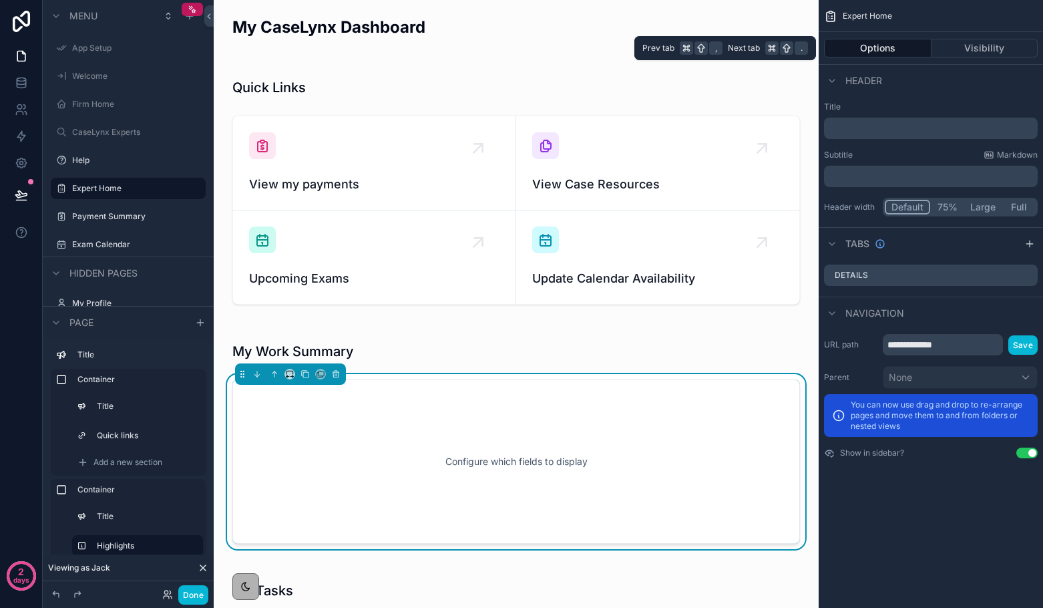
click at [865, 51] on button "Options" at bounding box center [877, 48] width 107 height 19
